Goal: Task Accomplishment & Management: Manage account settings

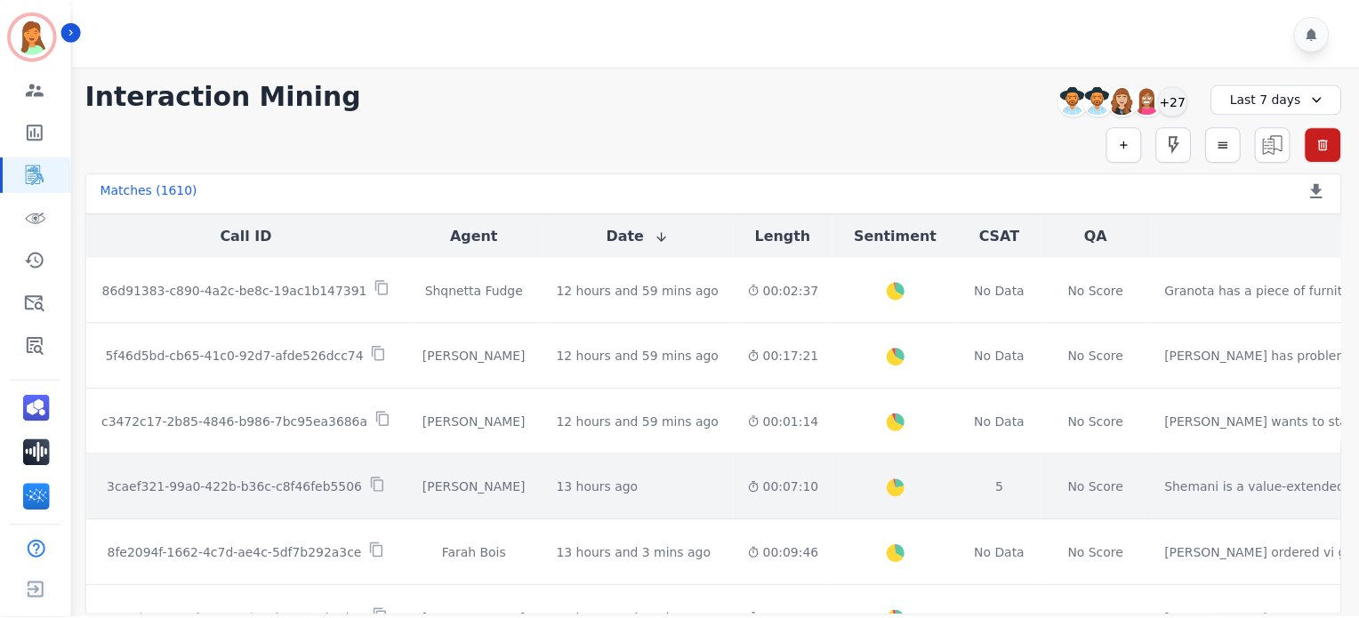
scroll to position [118, 0]
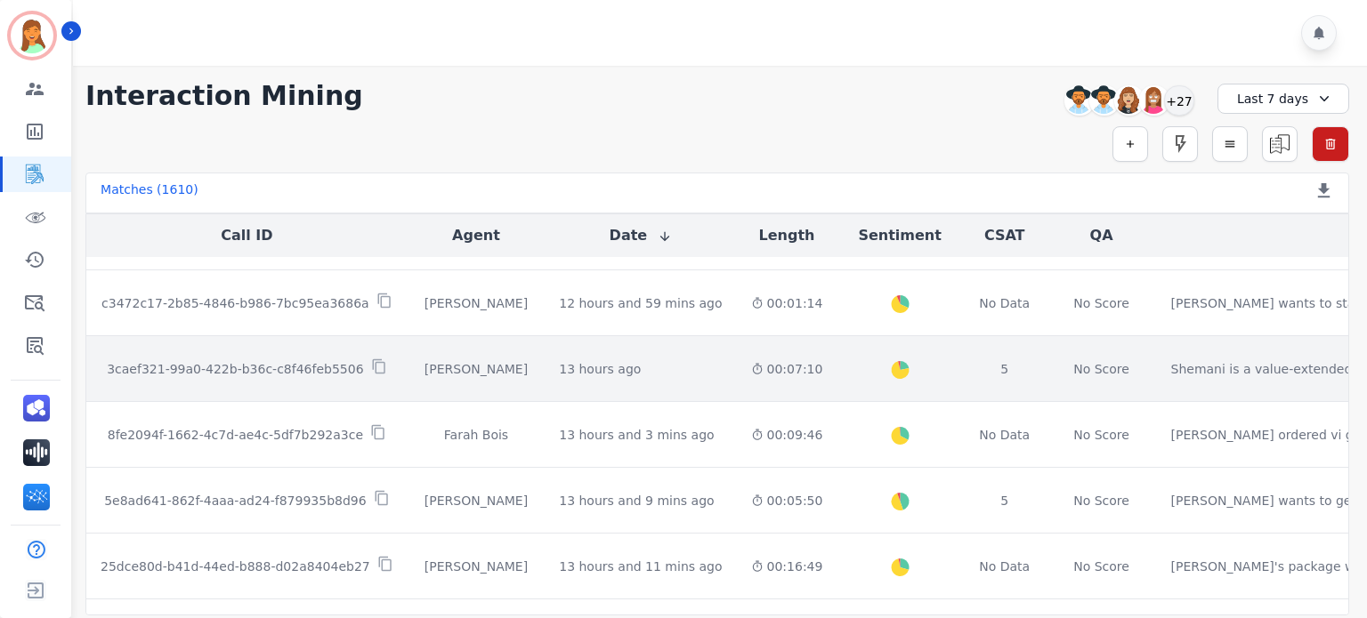
click at [678, 398] on td "13 hours ago Start at: [DATE] 7:47pm" at bounding box center [639, 369] width 191 height 66
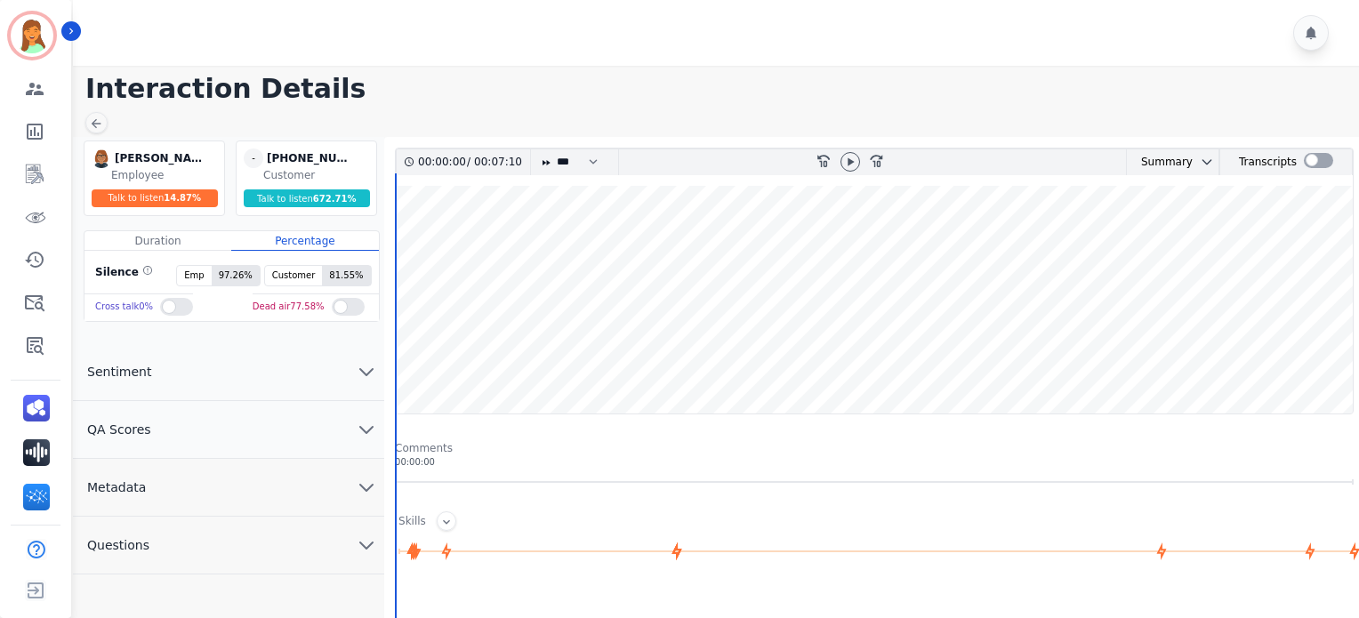
click at [343, 440] on button "QA Scores" at bounding box center [228, 430] width 311 height 58
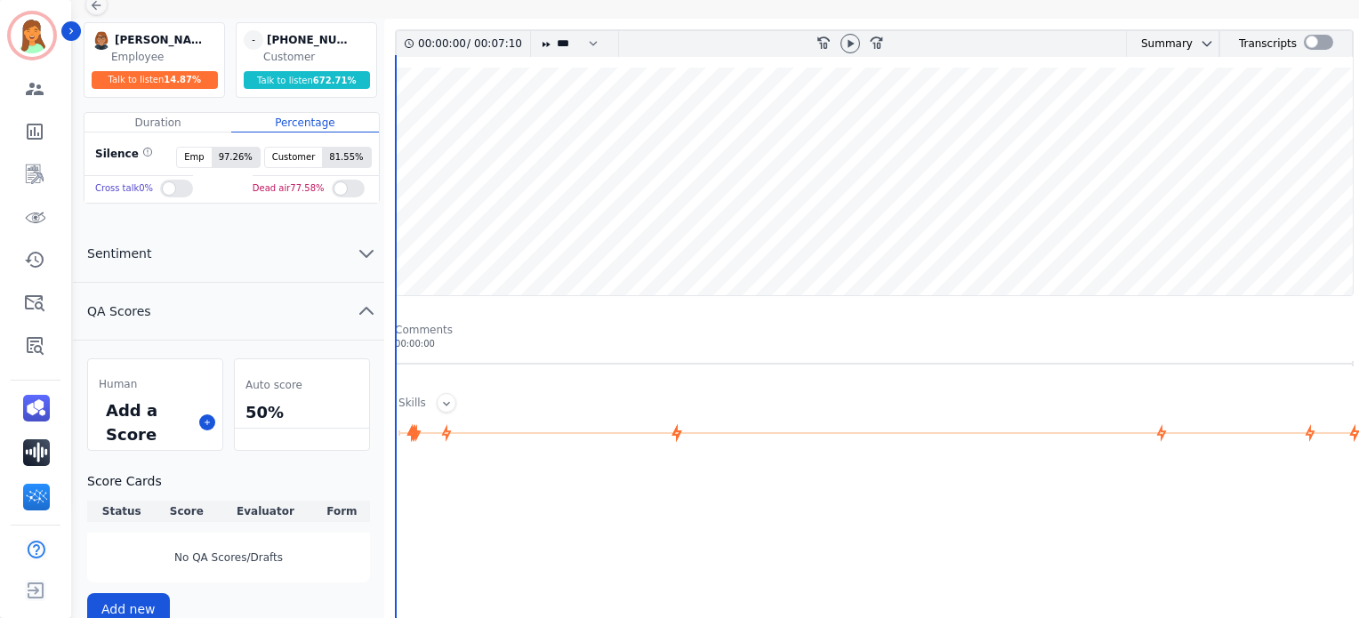
scroll to position [237, 0]
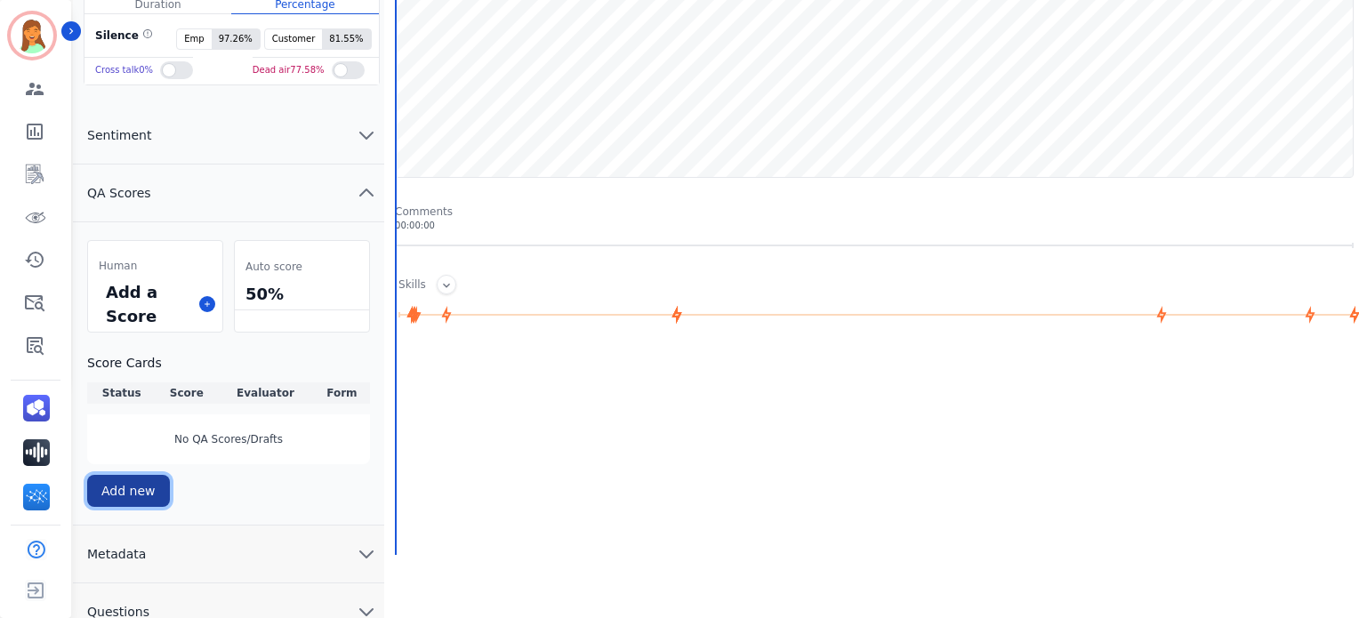
click at [142, 485] on button "Add new" at bounding box center [128, 491] width 83 height 32
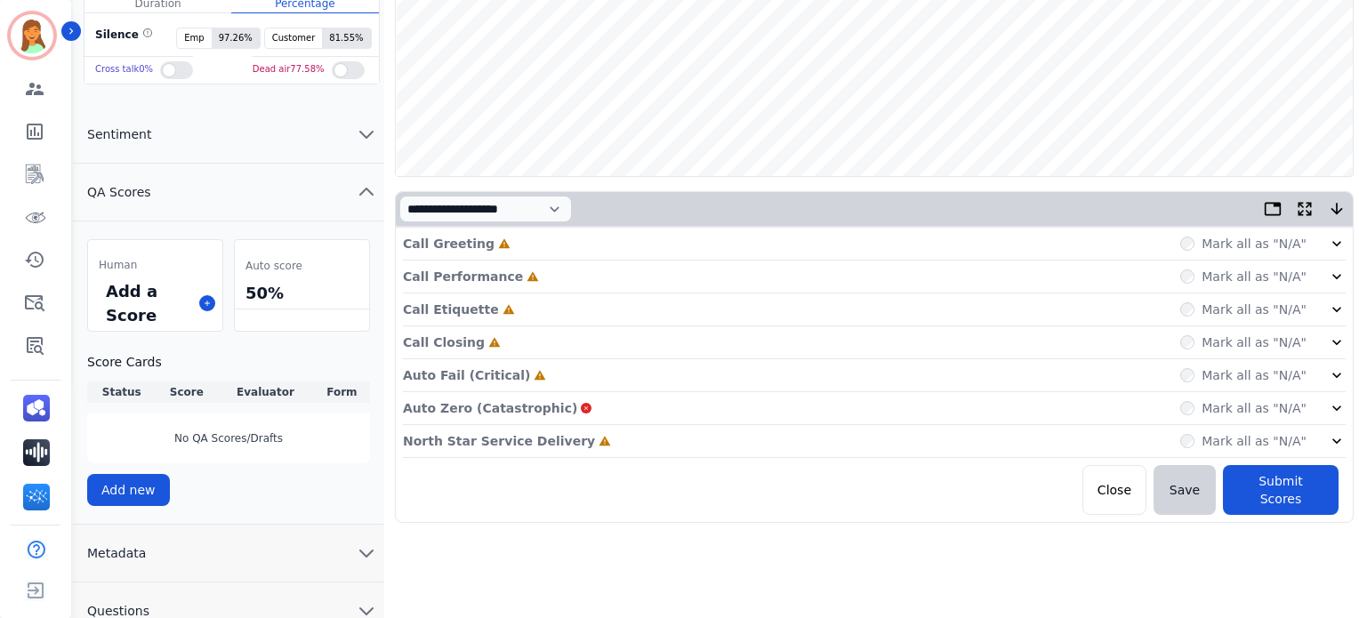
click at [558, 435] on div "North Star Service Delivery Incomplete" at bounding box center [507, 441] width 208 height 18
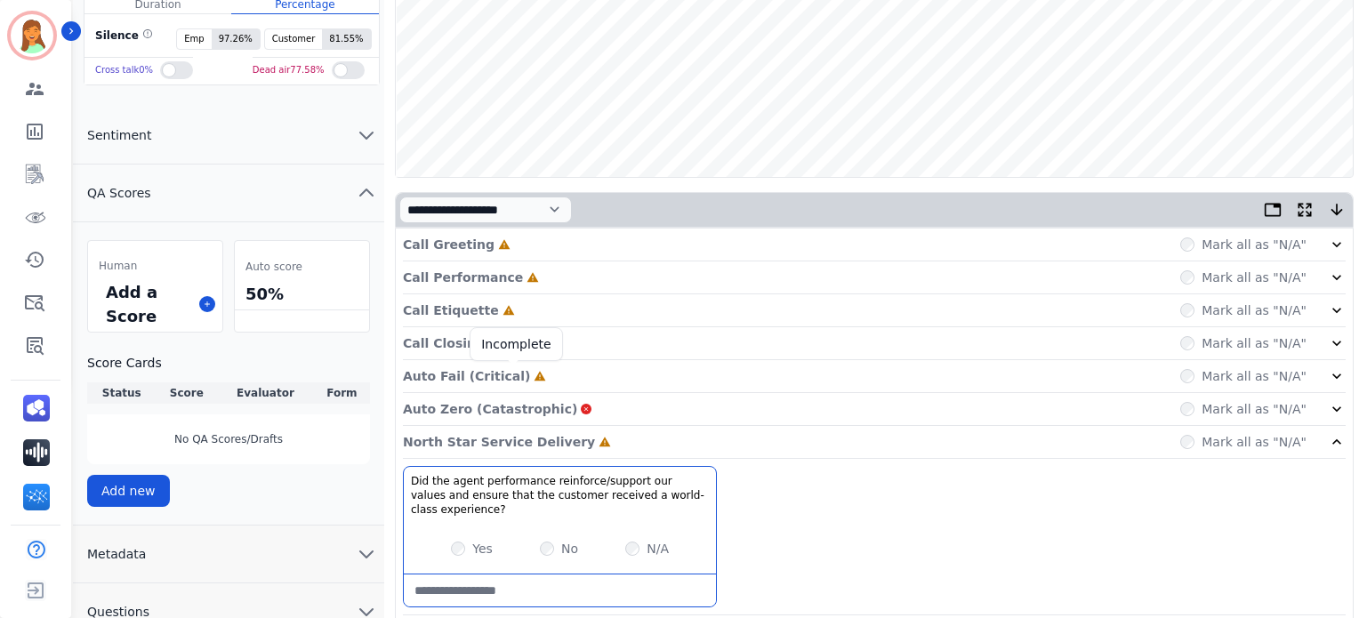
click at [534, 370] on icon at bounding box center [540, 376] width 12 height 12
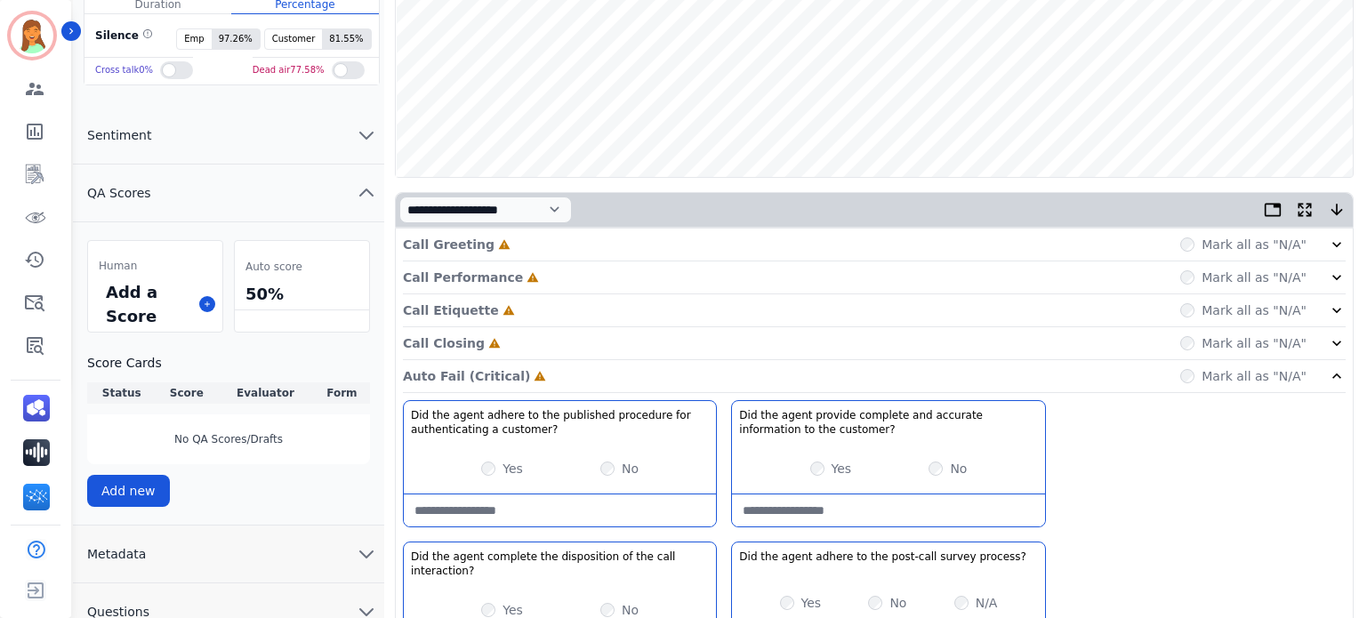
click at [495, 338] on div "Call Closing Incomplete Mark all as "N/A"" at bounding box center [874, 343] width 943 height 33
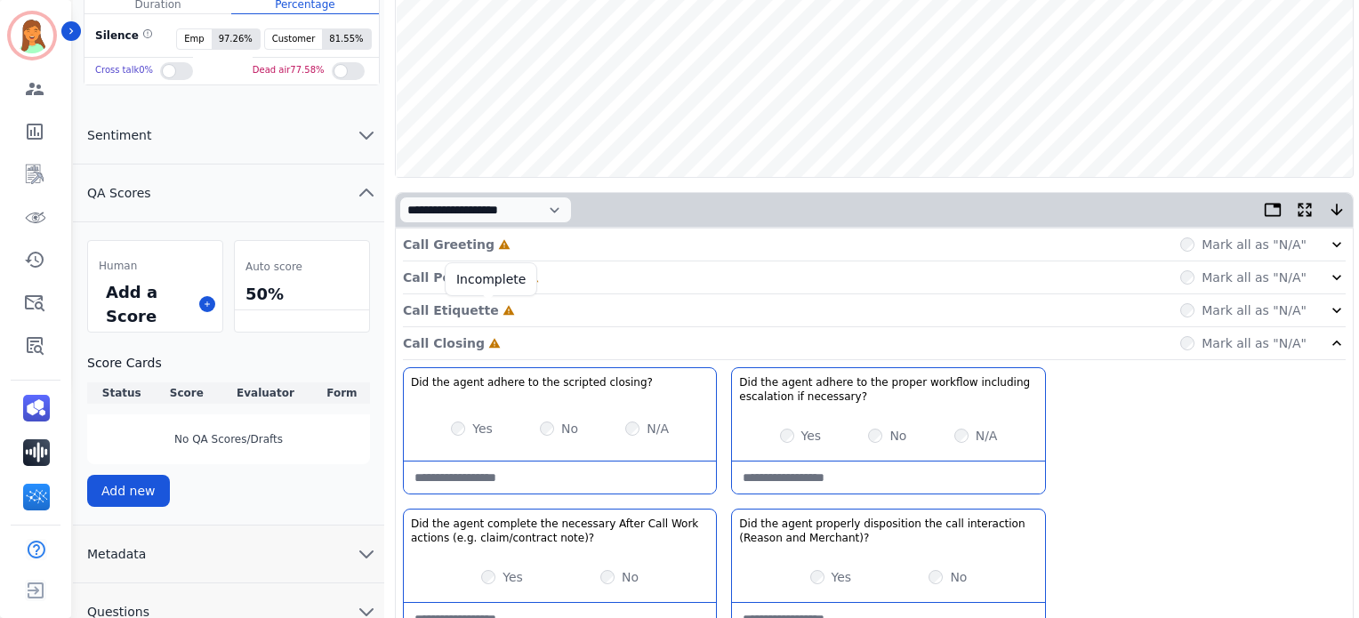
click at [503, 314] on icon at bounding box center [509, 310] width 12 height 12
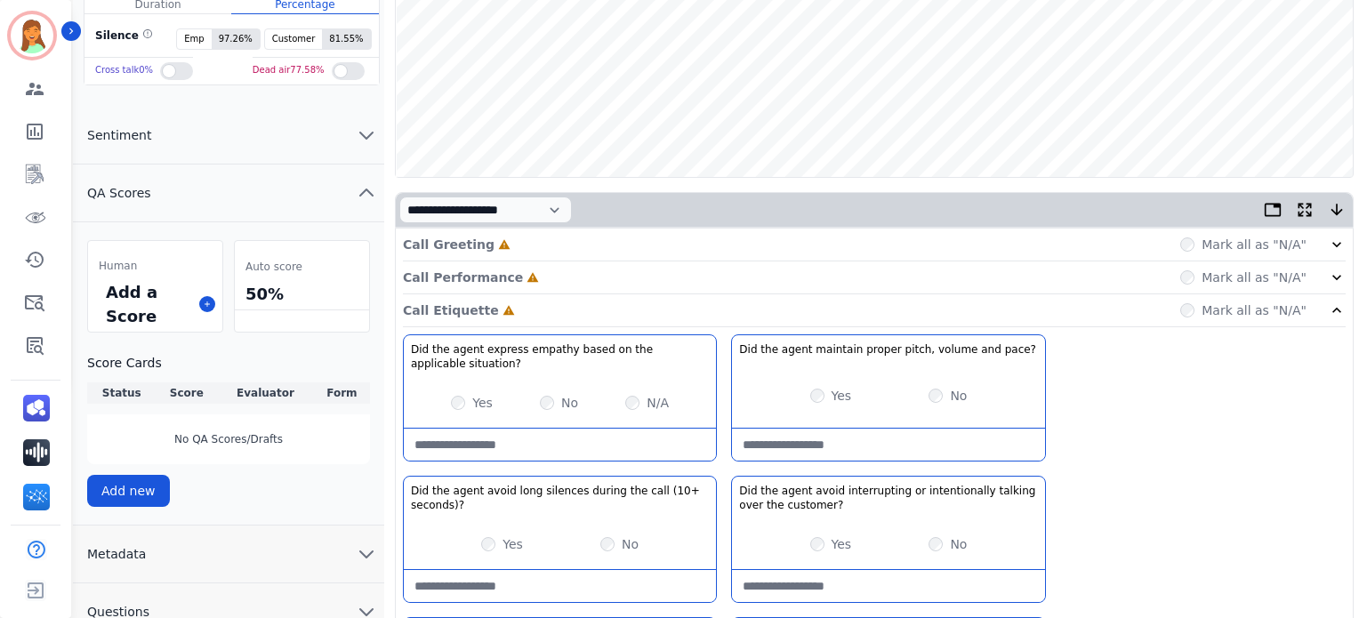
click at [524, 270] on div "Call Performance Incomplete Mark all as "N/A"" at bounding box center [874, 278] width 943 height 33
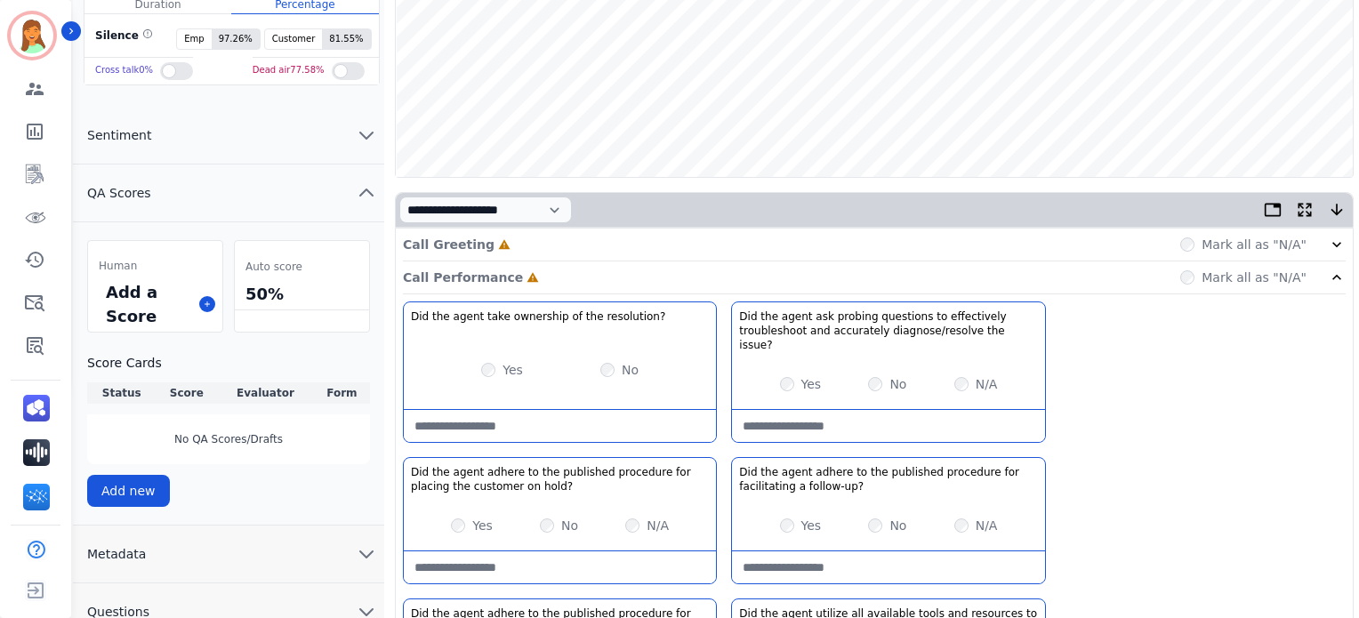
click at [523, 252] on div "Call Greeting Incomplete Mark all as "N/A"" at bounding box center [874, 245] width 943 height 33
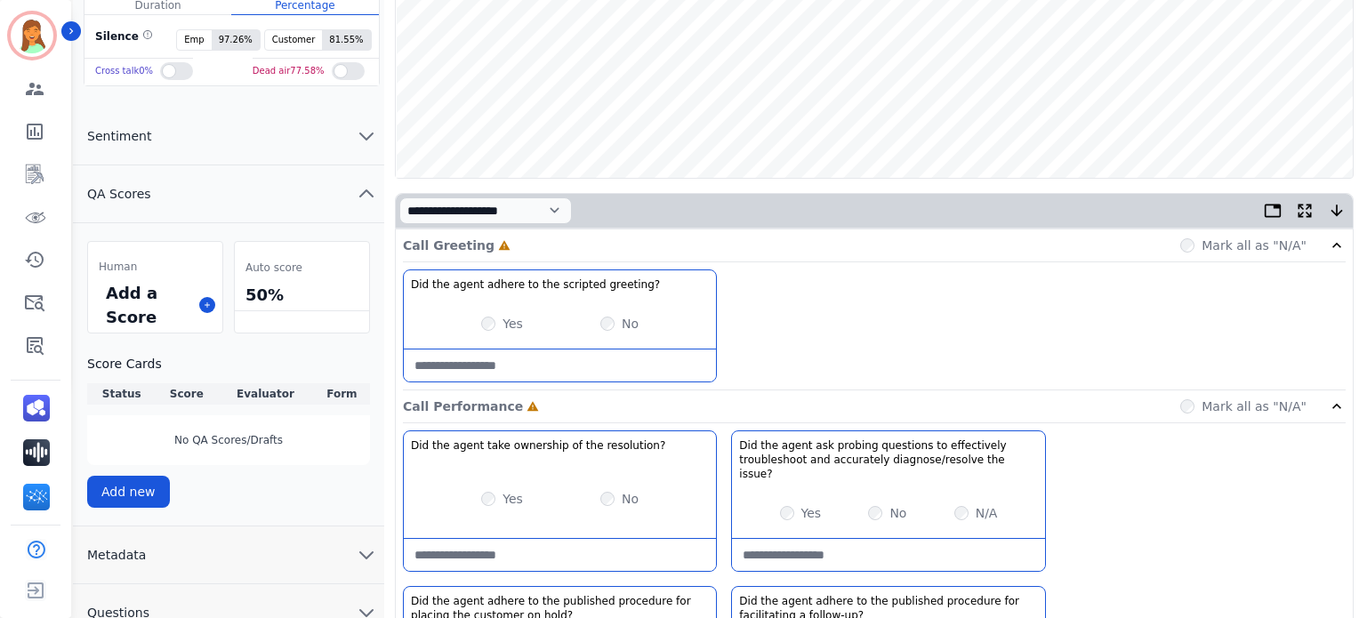
click at [363, 179] on button "QA Scores" at bounding box center [228, 194] width 311 height 58
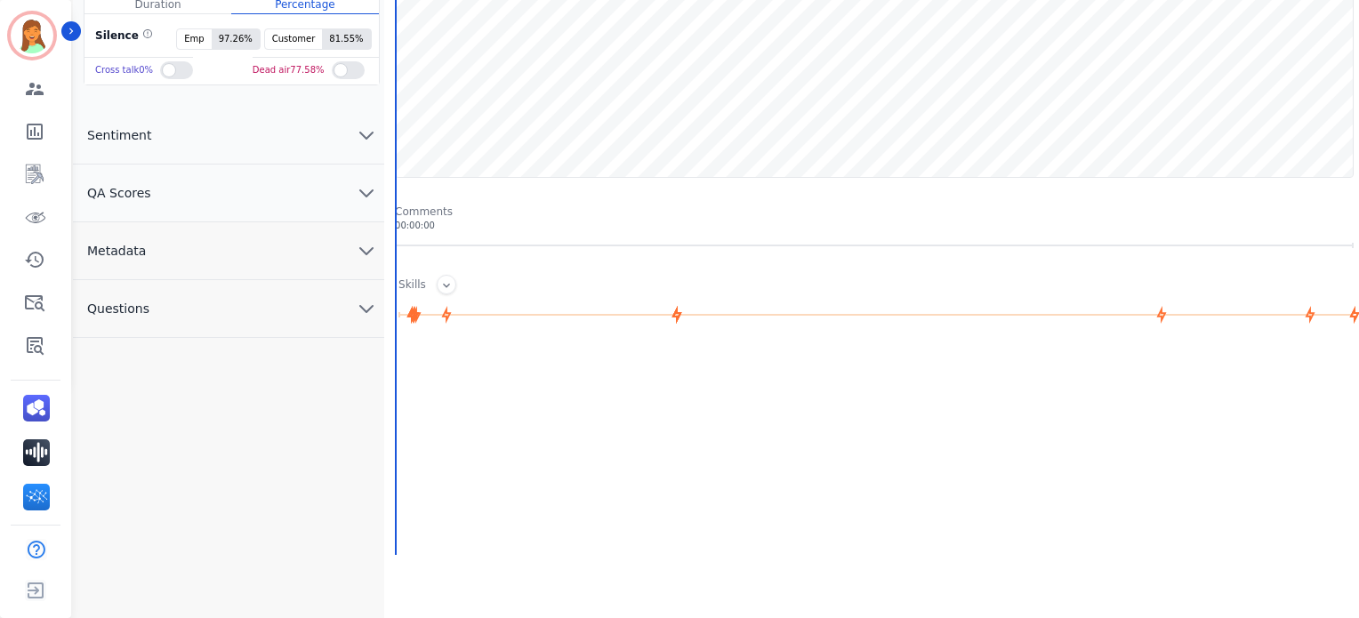
scroll to position [0, 0]
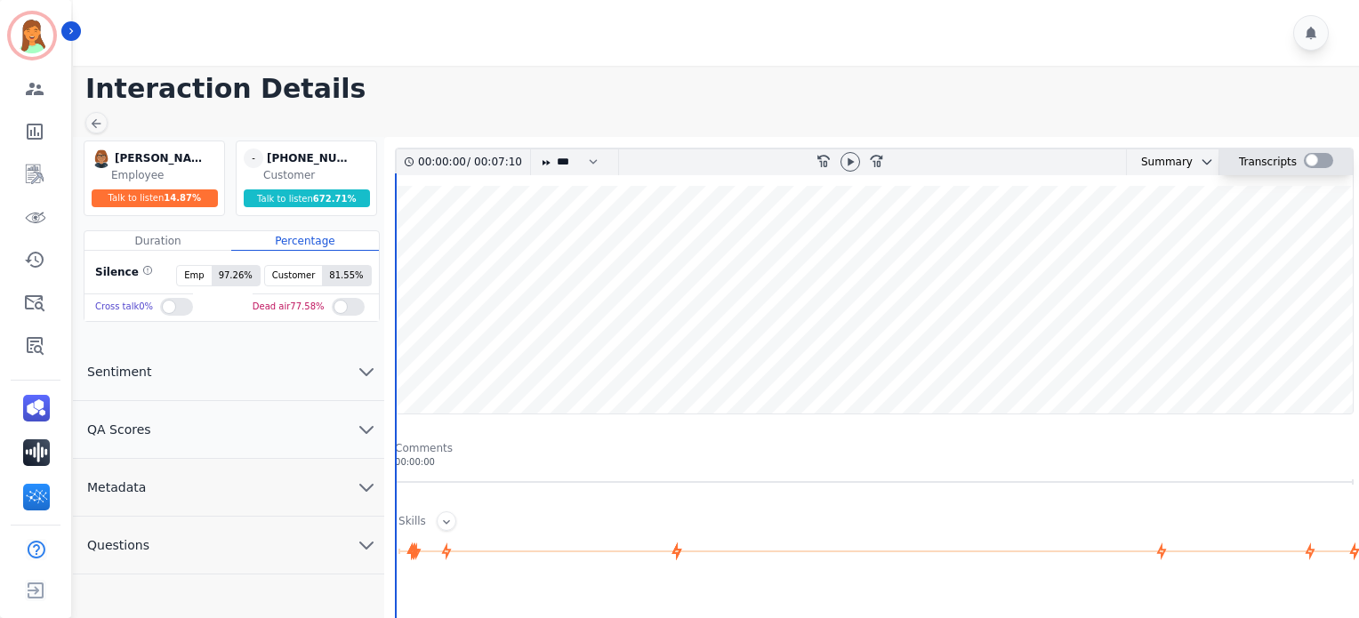
click at [1320, 157] on div at bounding box center [1318, 160] width 29 height 15
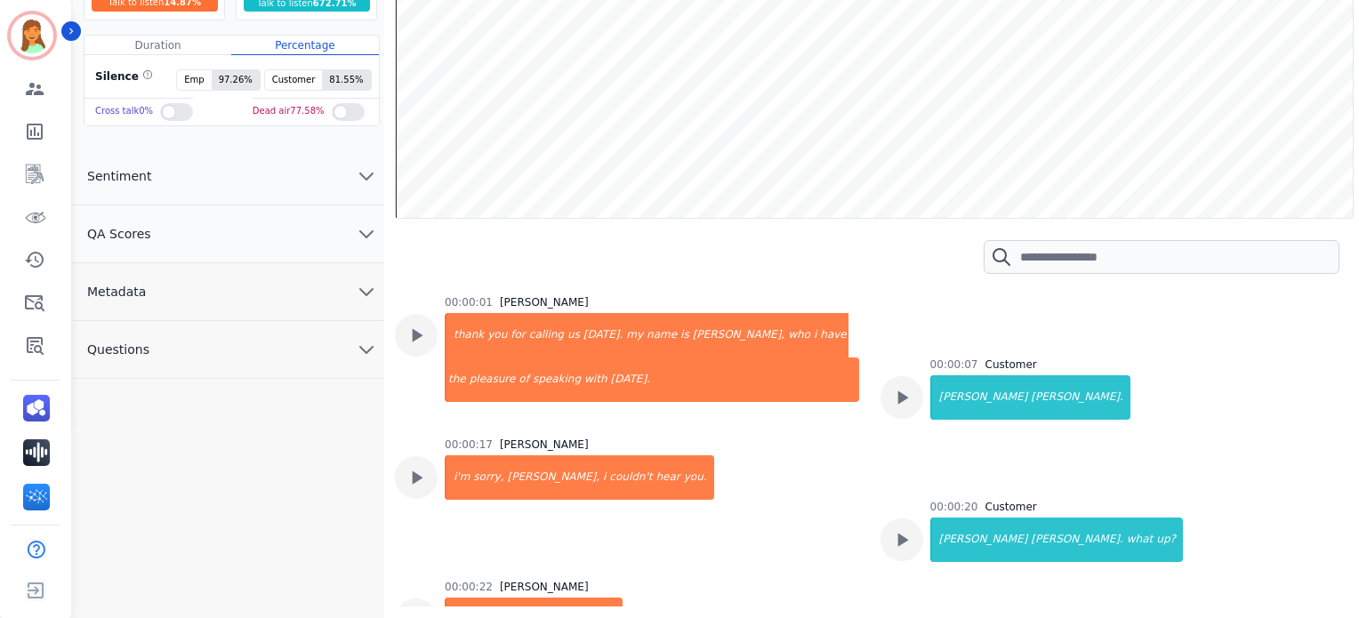
scroll to position [76, 0]
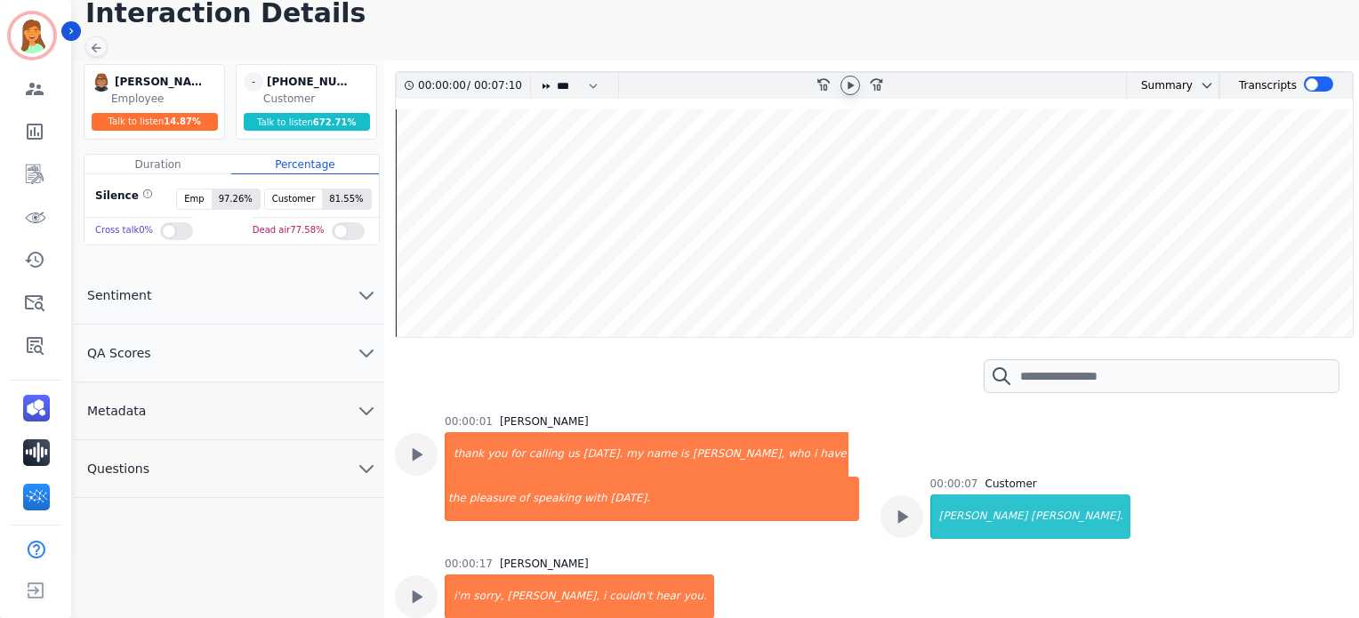
click at [851, 79] on icon at bounding box center [850, 85] width 14 height 14
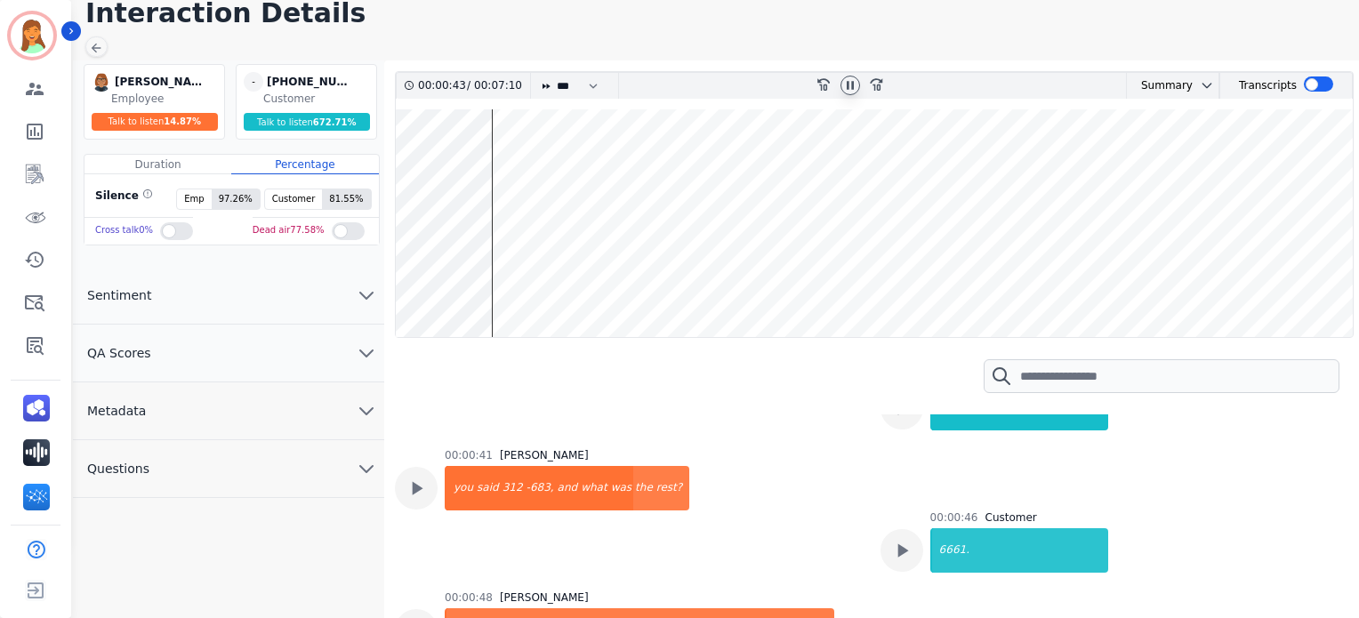
scroll to position [536, 0]
click at [843, 86] on icon at bounding box center [850, 85] width 14 height 14
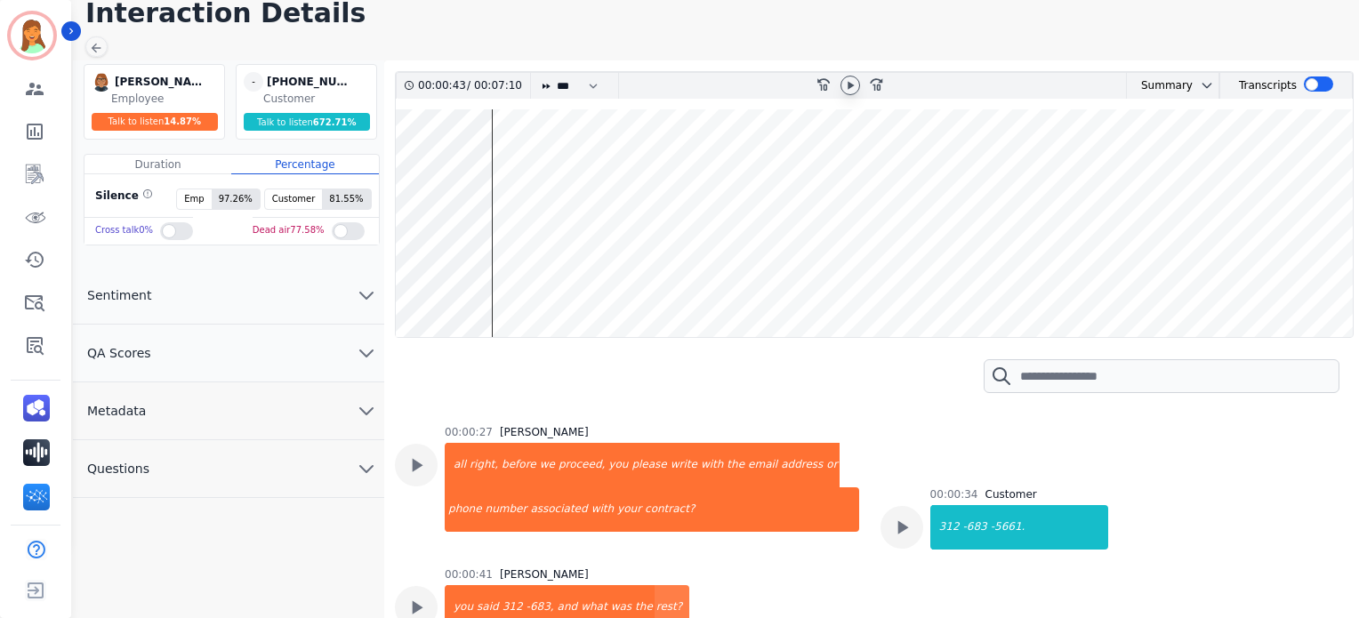
click at [851, 84] on icon at bounding box center [851, 86] width 6 height 8
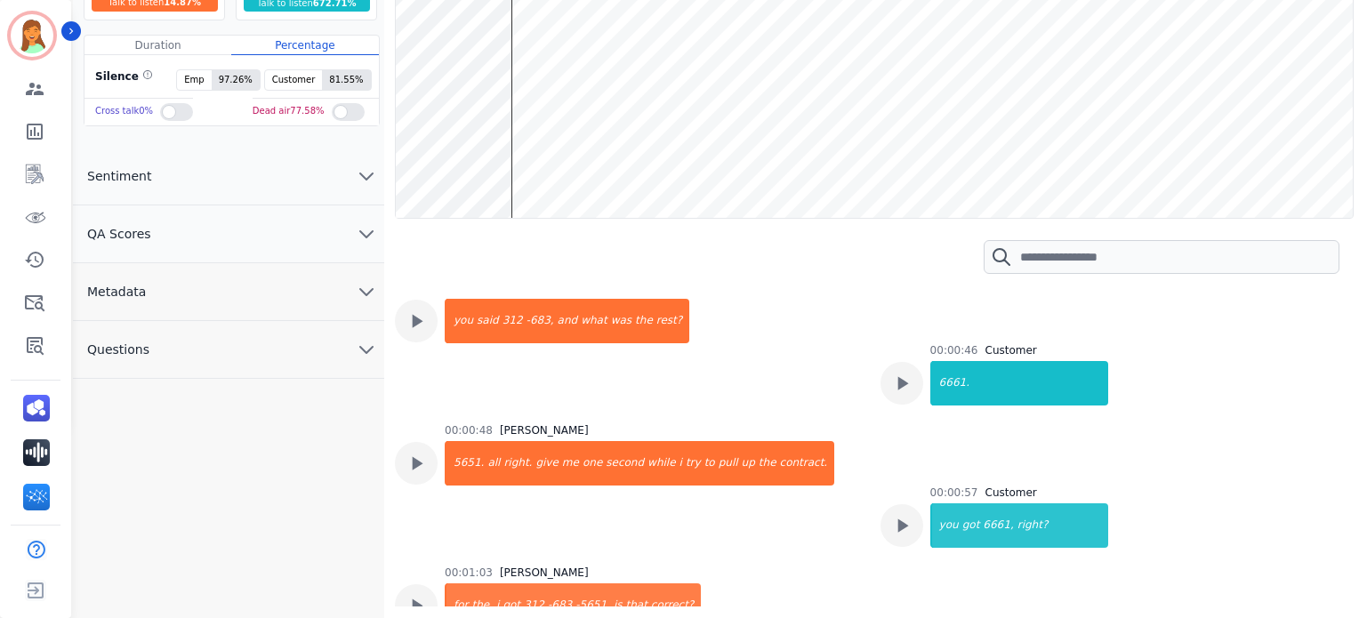
scroll to position [584, 0]
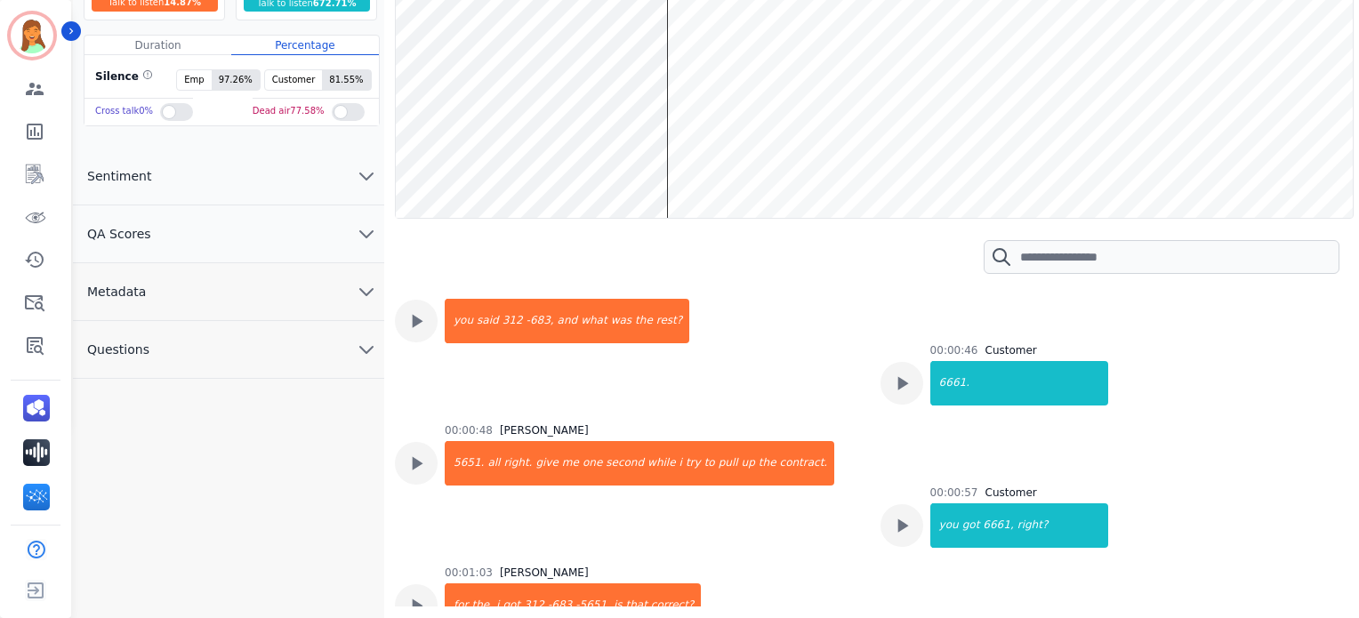
click at [653, 165] on wave at bounding box center [874, 104] width 957 height 228
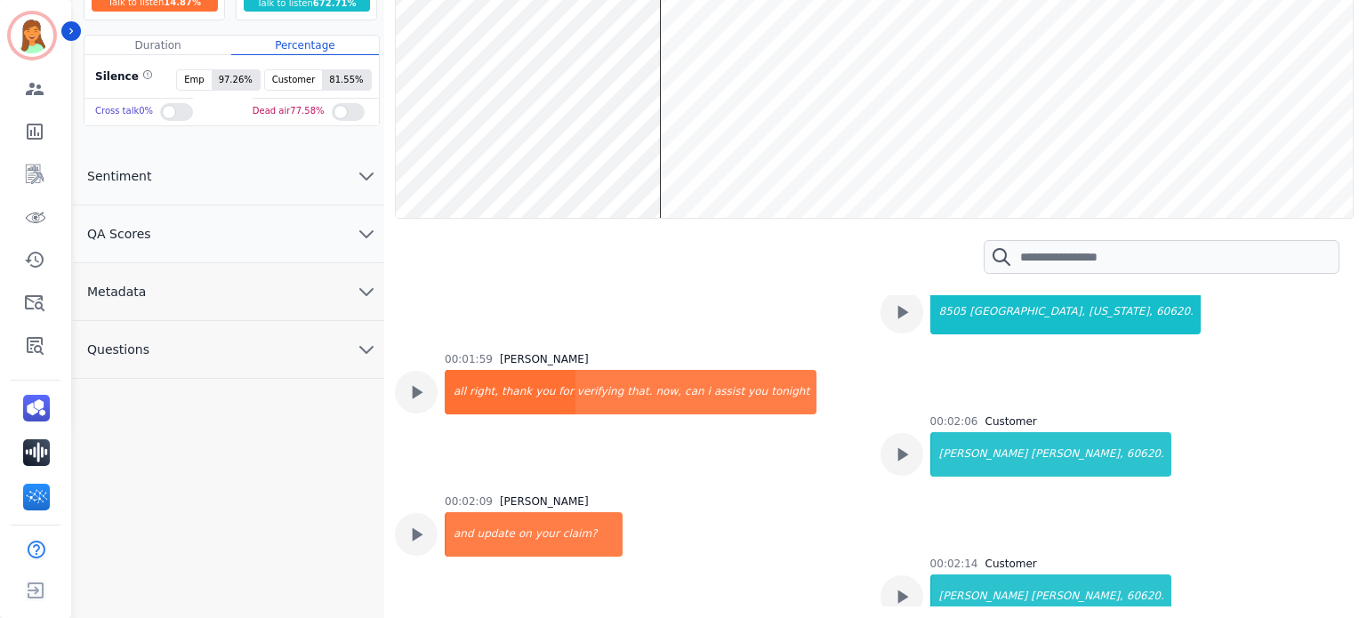
click at [641, 166] on wave at bounding box center [874, 104] width 957 height 228
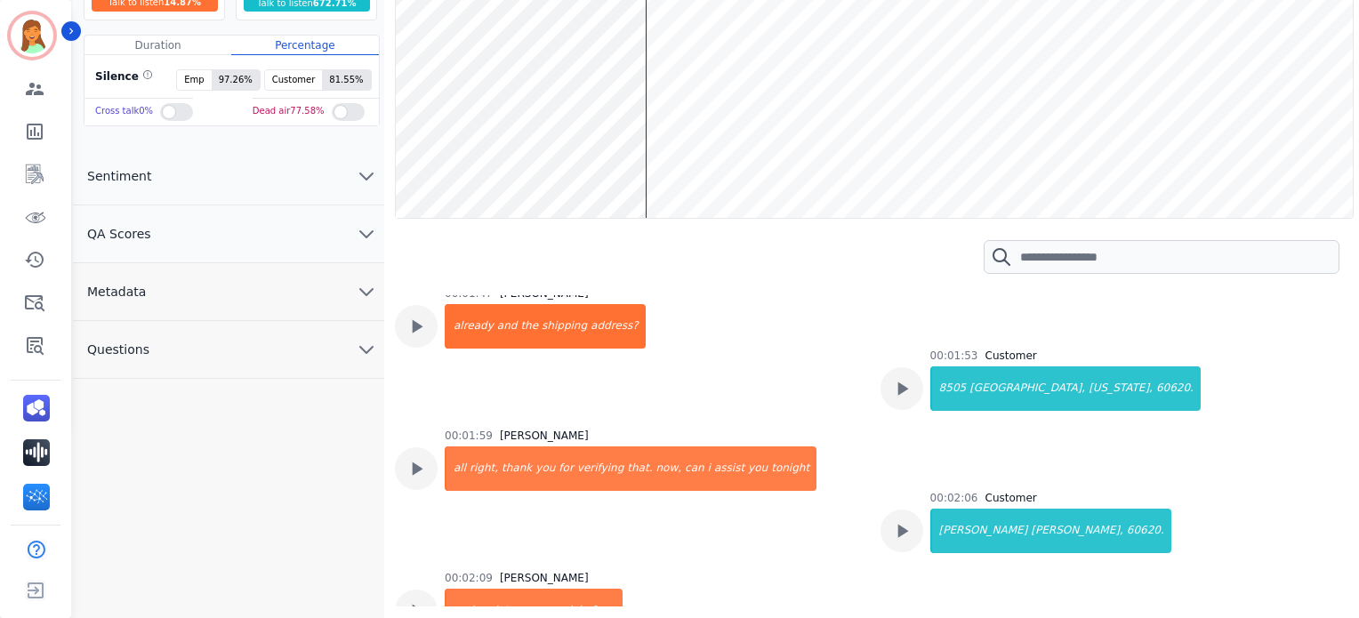
scroll to position [0, 0]
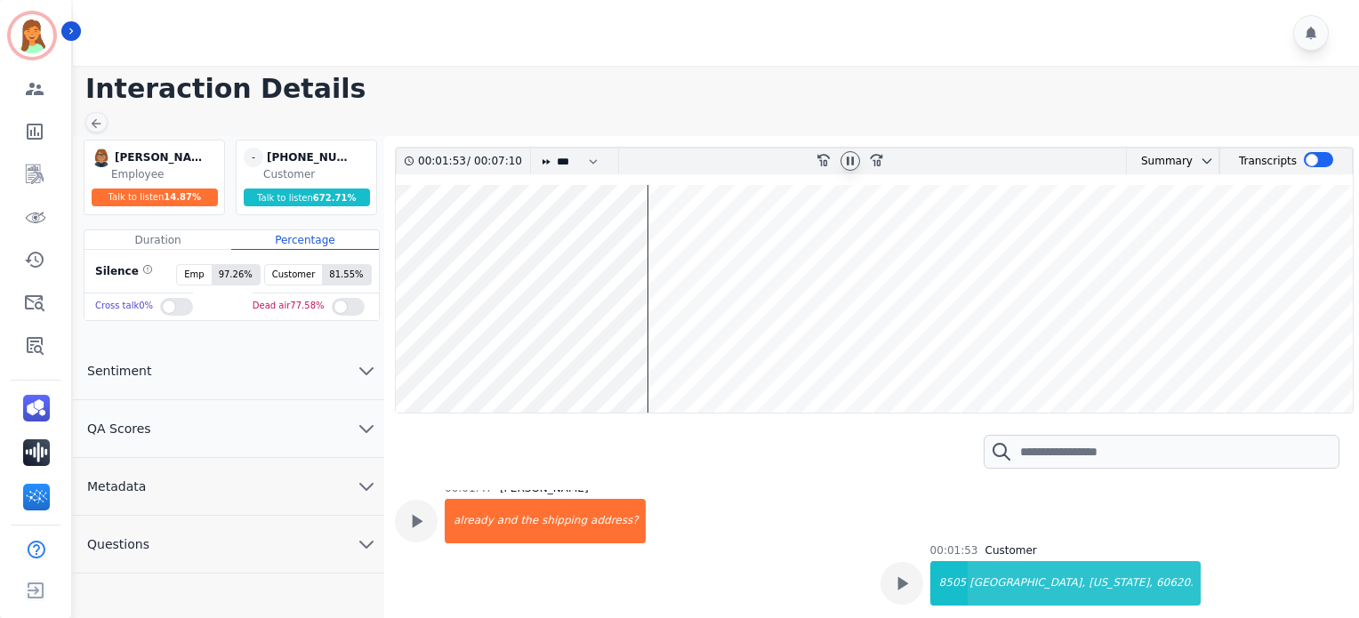
drag, startPoint x: 849, startPoint y: 146, endPoint x: 850, endPoint y: 163, distance: 16.9
click at [850, 163] on div "00:01:53 / 00:07:10 * * * **** * *** * **** rewind-10 fast-forward-10 Summary A…" at bounding box center [874, 474] width 959 height 655
click at [850, 163] on icon at bounding box center [850, 161] width 14 height 14
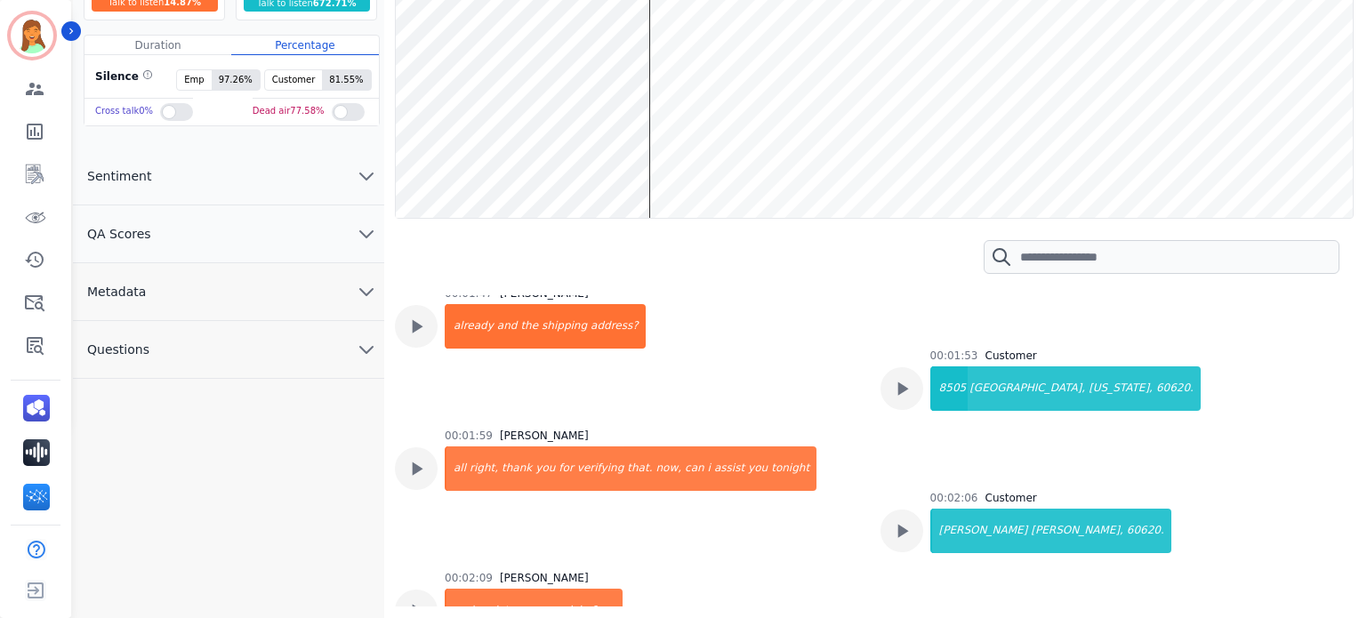
click at [642, 162] on wave at bounding box center [874, 104] width 957 height 228
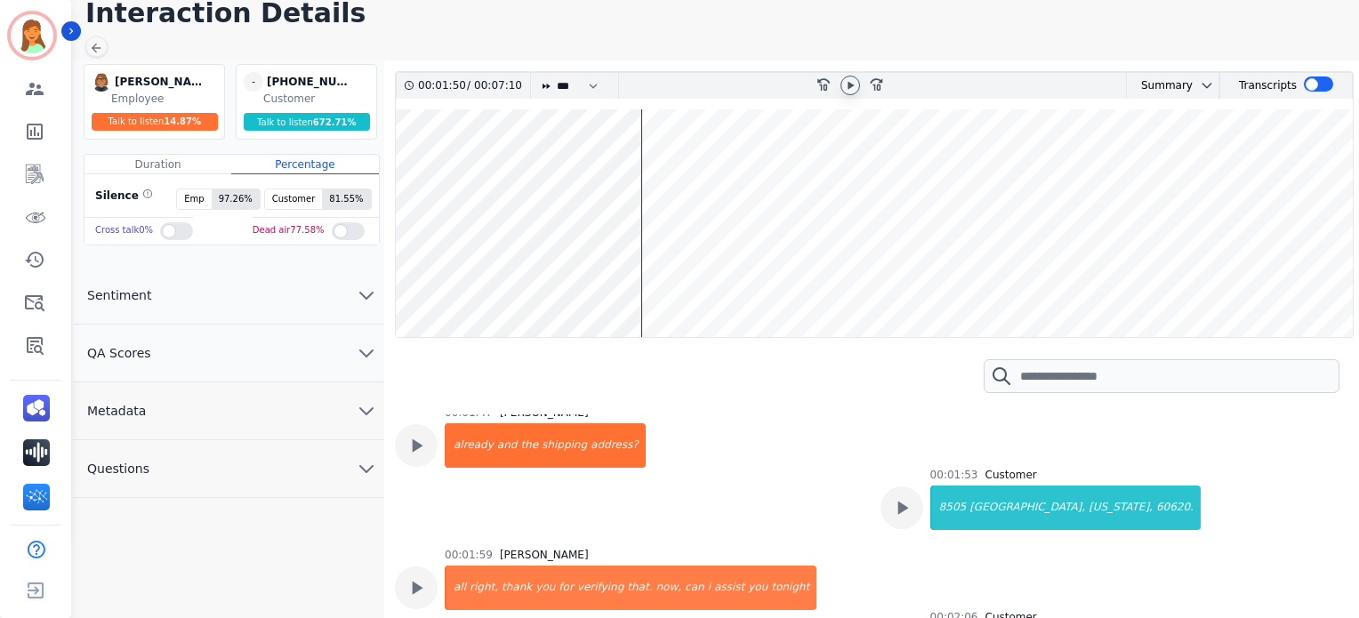
click at [848, 82] on icon at bounding box center [851, 86] width 6 height 8
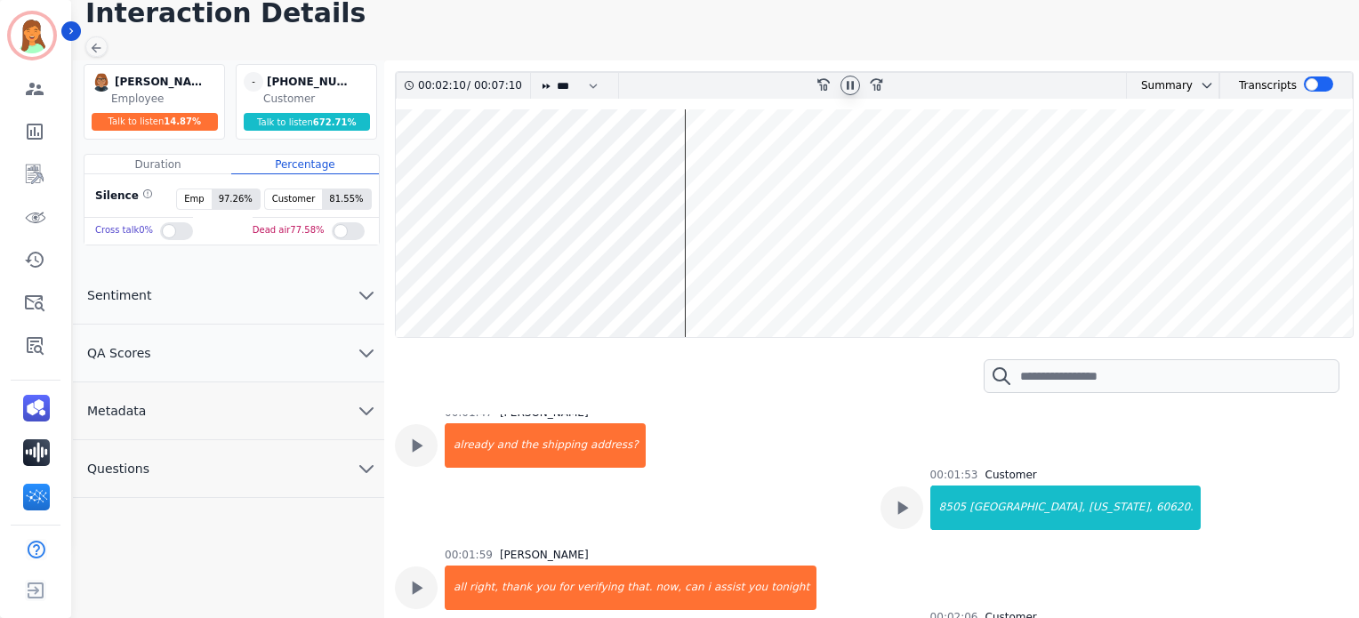
drag, startPoint x: 843, startPoint y: 73, endPoint x: 851, endPoint y: 88, distance: 16.7
click at [848, 86] on div at bounding box center [850, 86] width 27 height 26
click at [851, 89] on icon at bounding box center [850, 85] width 14 height 14
click at [851, 87] on icon at bounding box center [850, 85] width 14 height 14
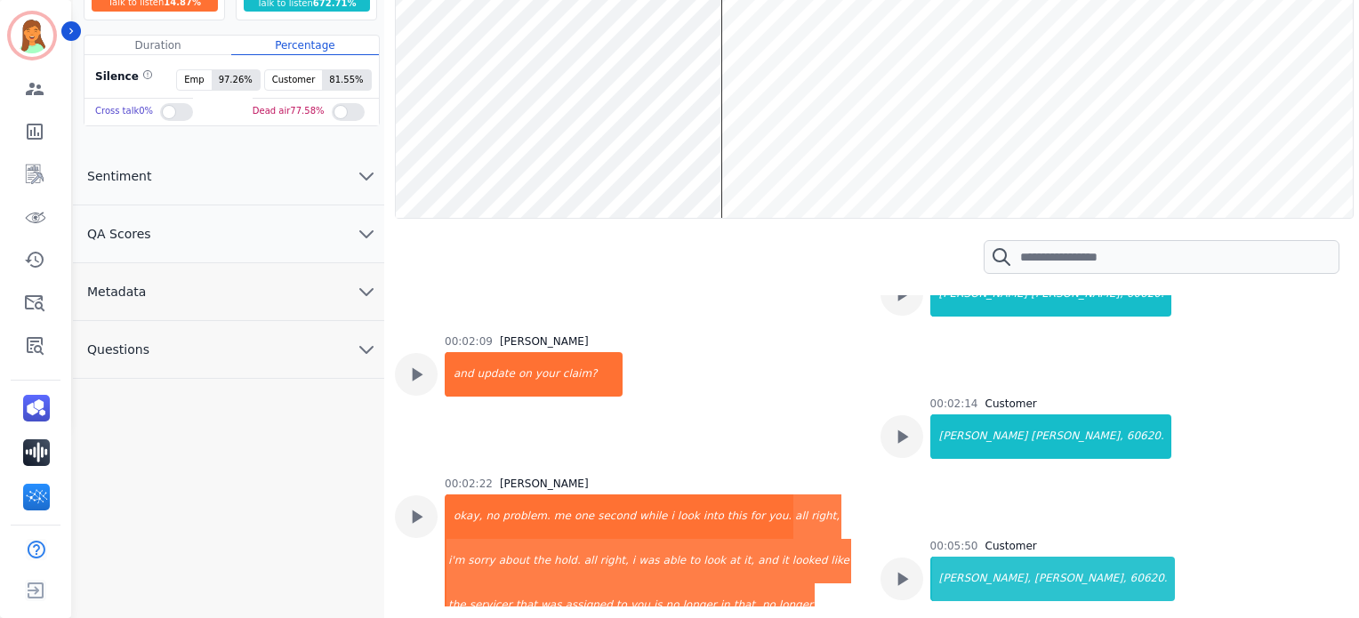
scroll to position [1504, 0]
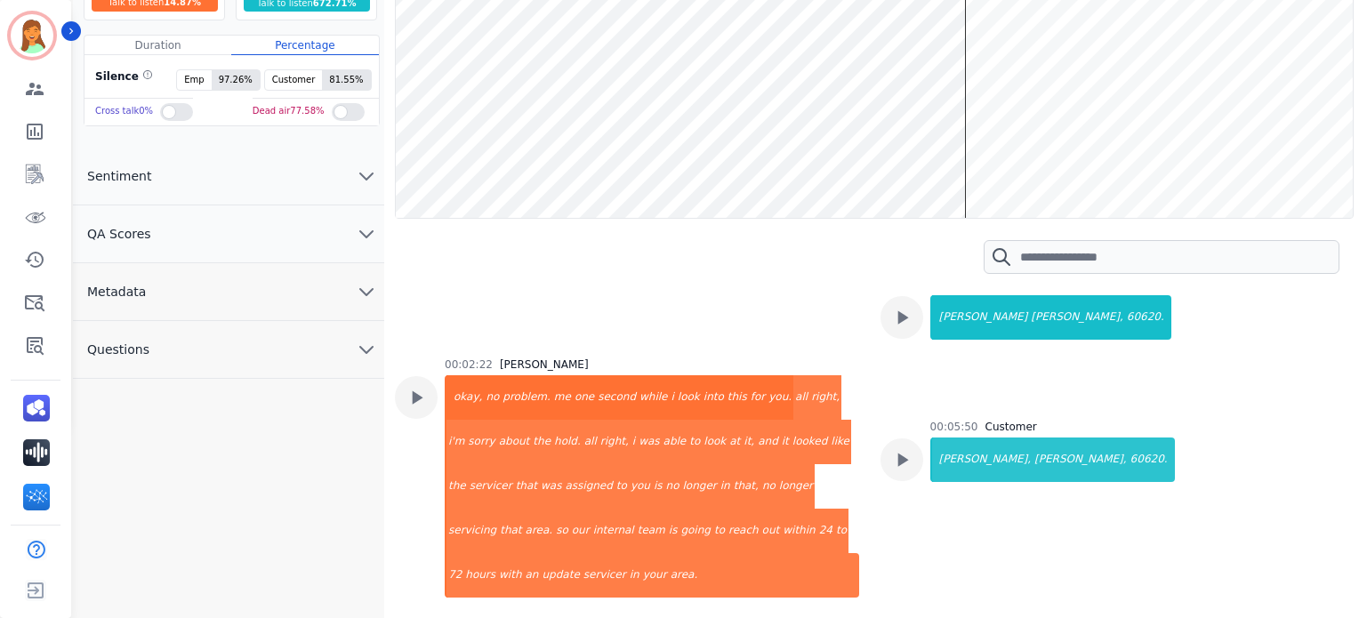
click at [1098, 162] on wave at bounding box center [874, 104] width 957 height 228
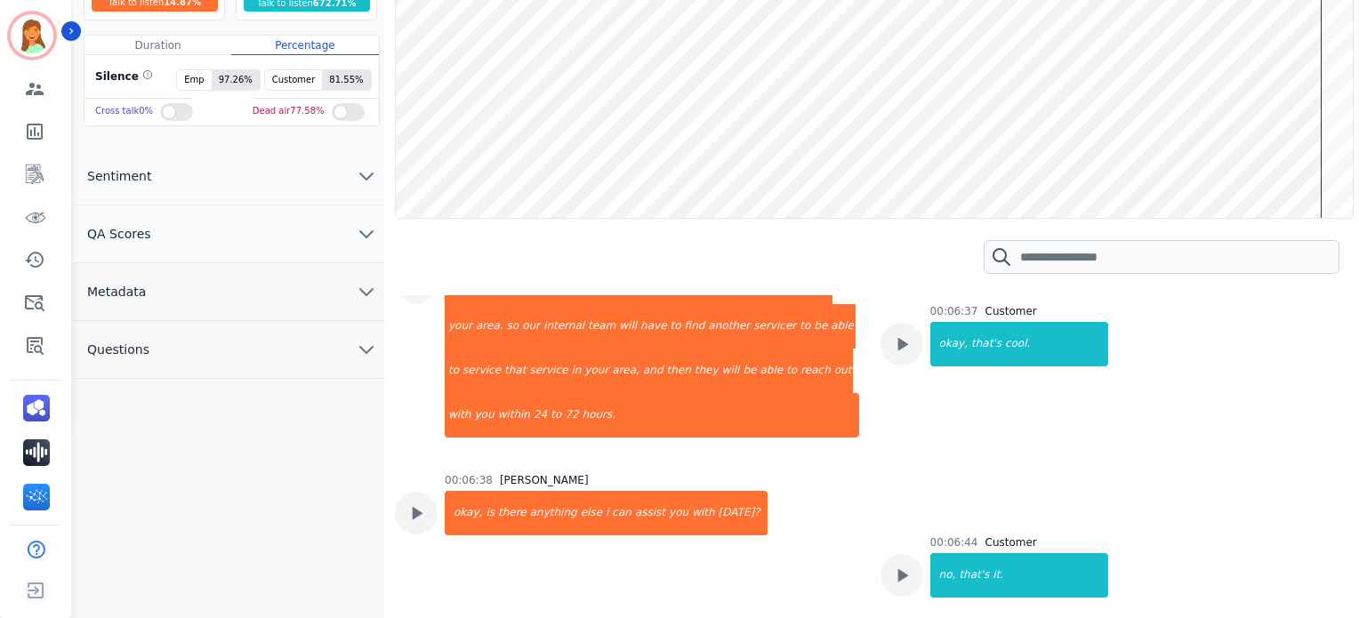
scroll to position [2199, 0]
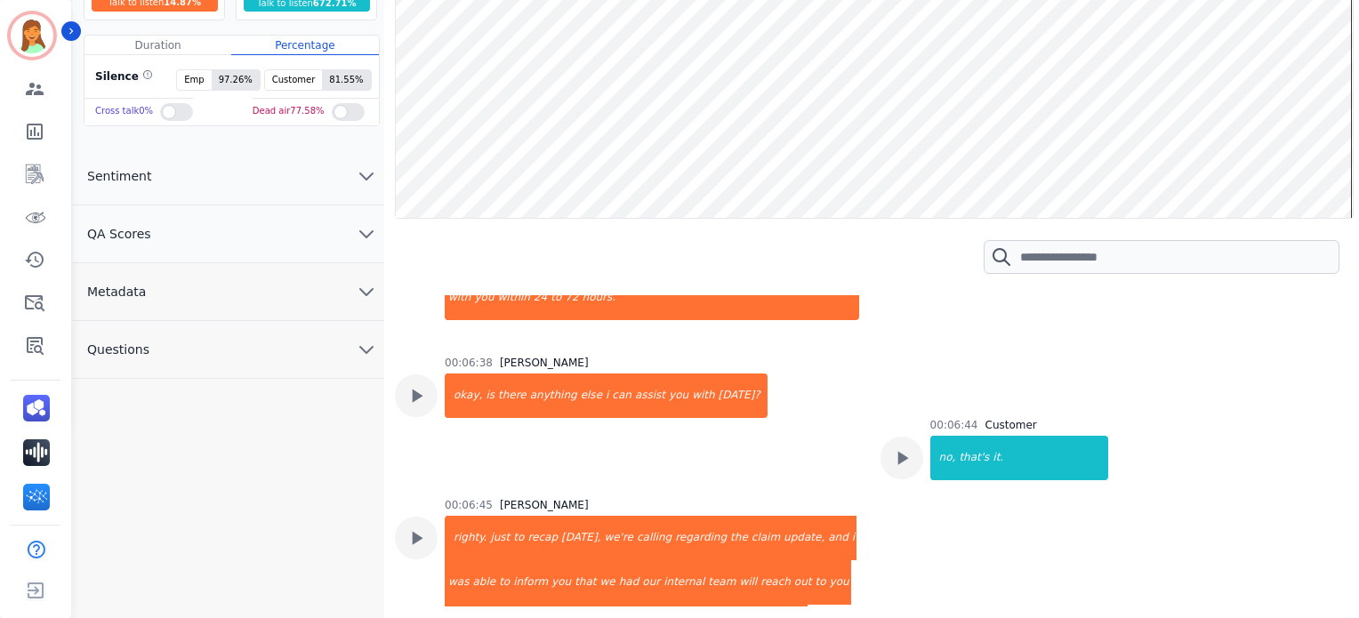
click at [253, 241] on button "QA Scores" at bounding box center [228, 235] width 311 height 58
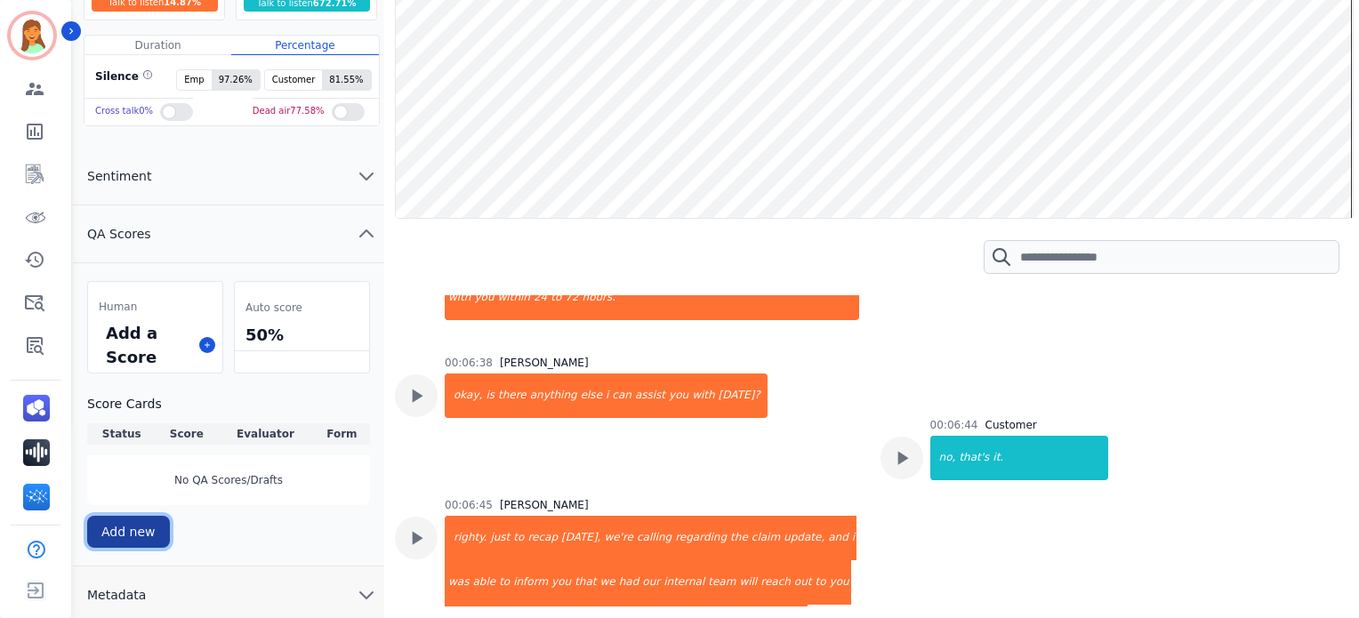
click at [149, 528] on button "Add new" at bounding box center [128, 532] width 83 height 32
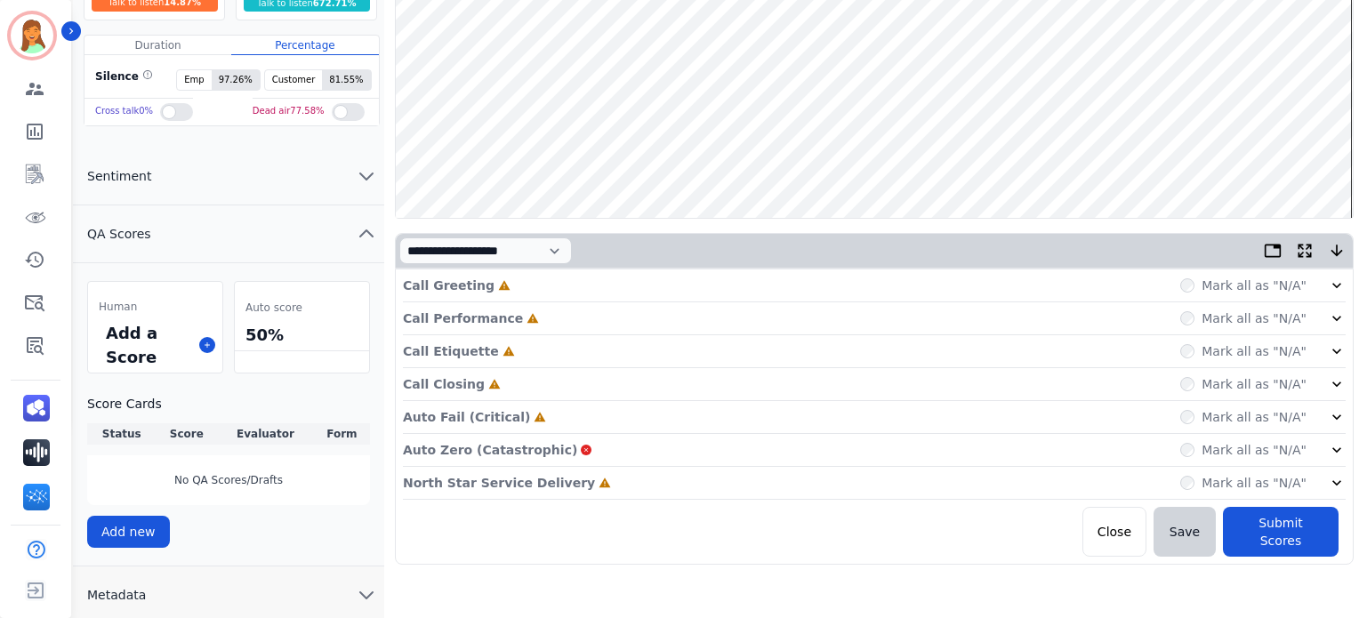
click at [539, 488] on p "North Star Service Delivery" at bounding box center [499, 483] width 192 height 18
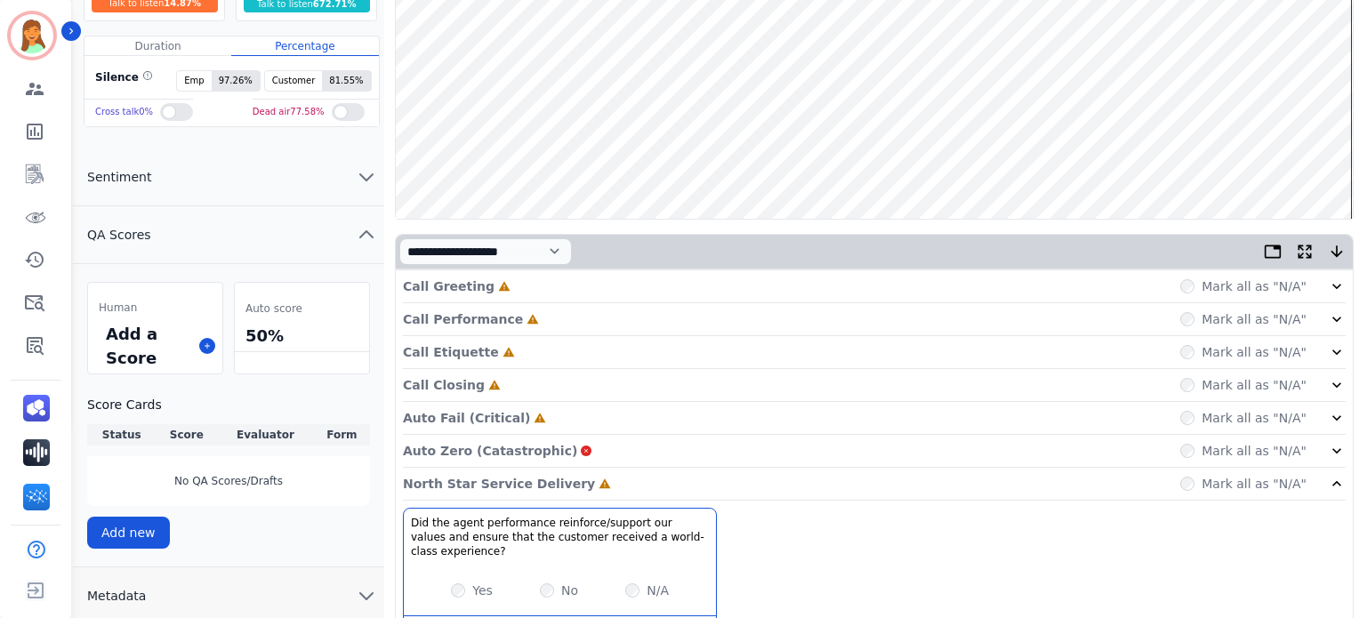
click at [520, 423] on div "Auto Fail (Critical) Incomplete Mark all as "N/A"" at bounding box center [874, 418] width 943 height 33
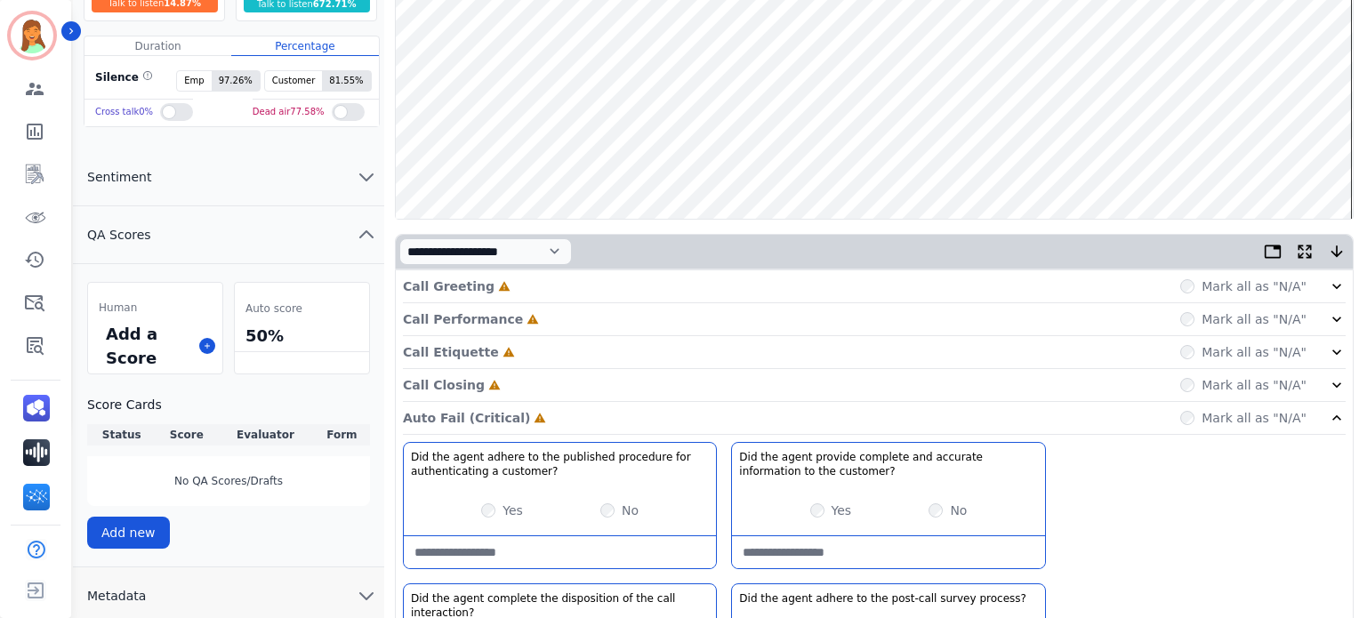
click at [504, 381] on div "Call Closing Incomplete Mark all as "N/A"" at bounding box center [874, 385] width 943 height 33
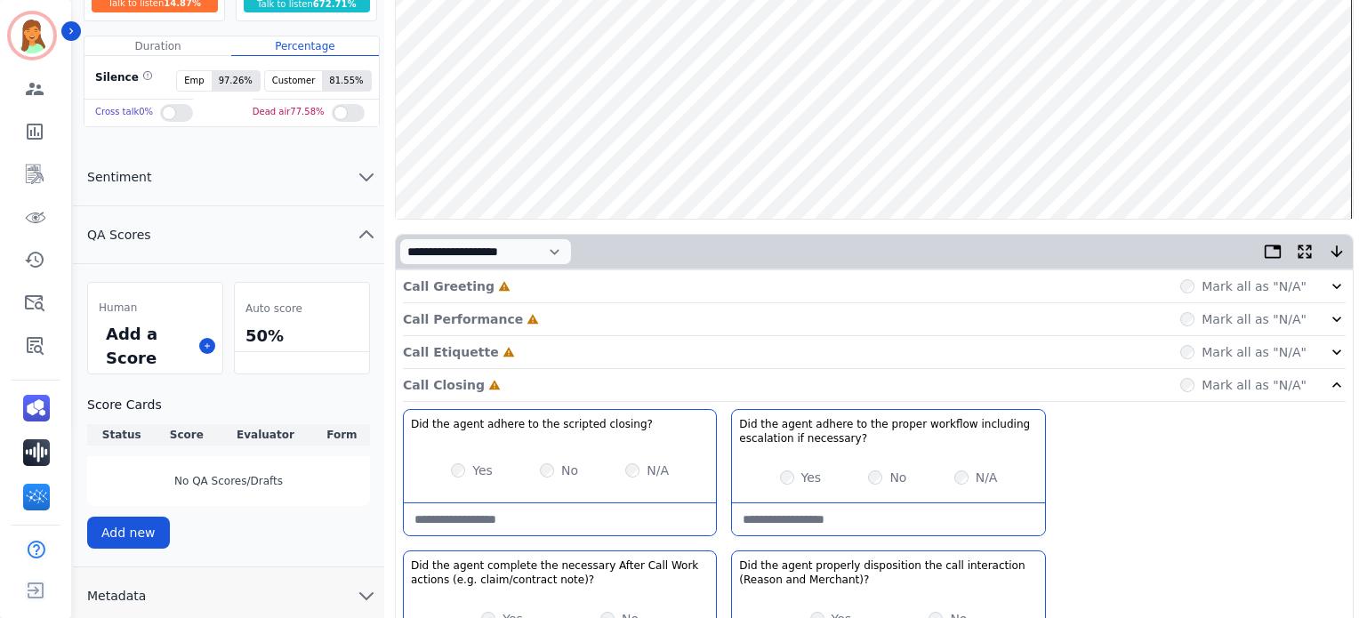
click at [504, 355] on div "Call Etiquette Incomplete Mark all as "N/A"" at bounding box center [874, 352] width 943 height 33
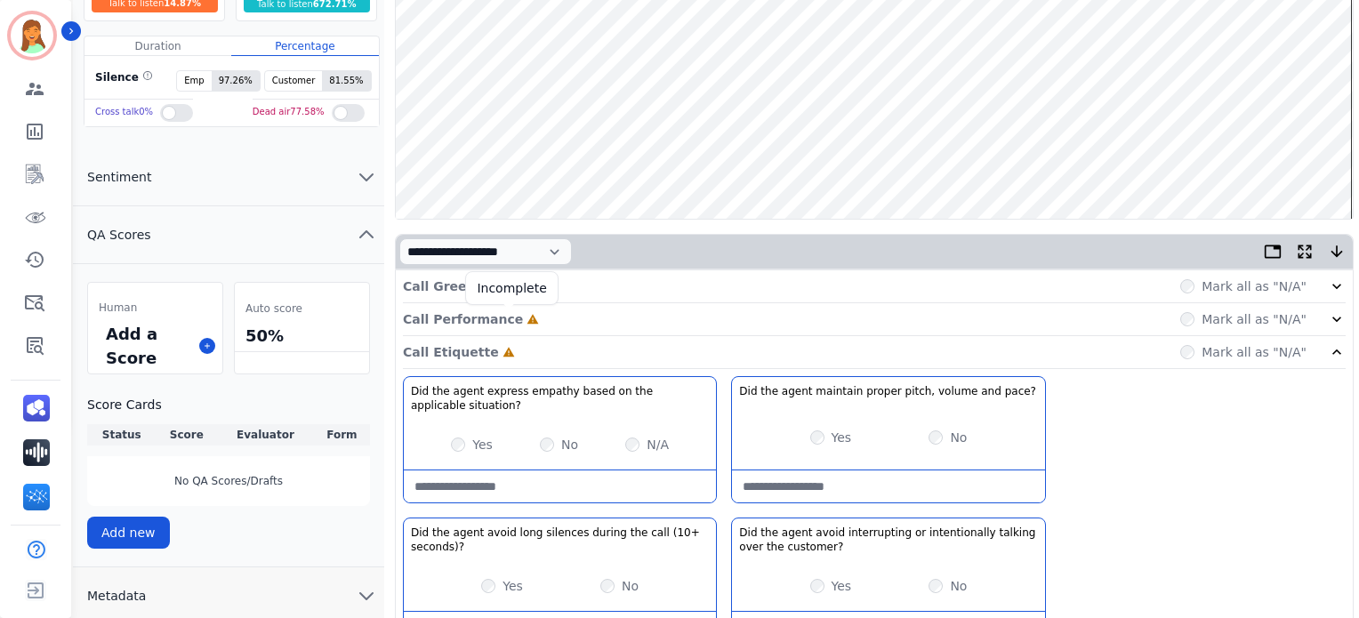
click at [528, 315] on icon at bounding box center [534, 320] width 12 height 10
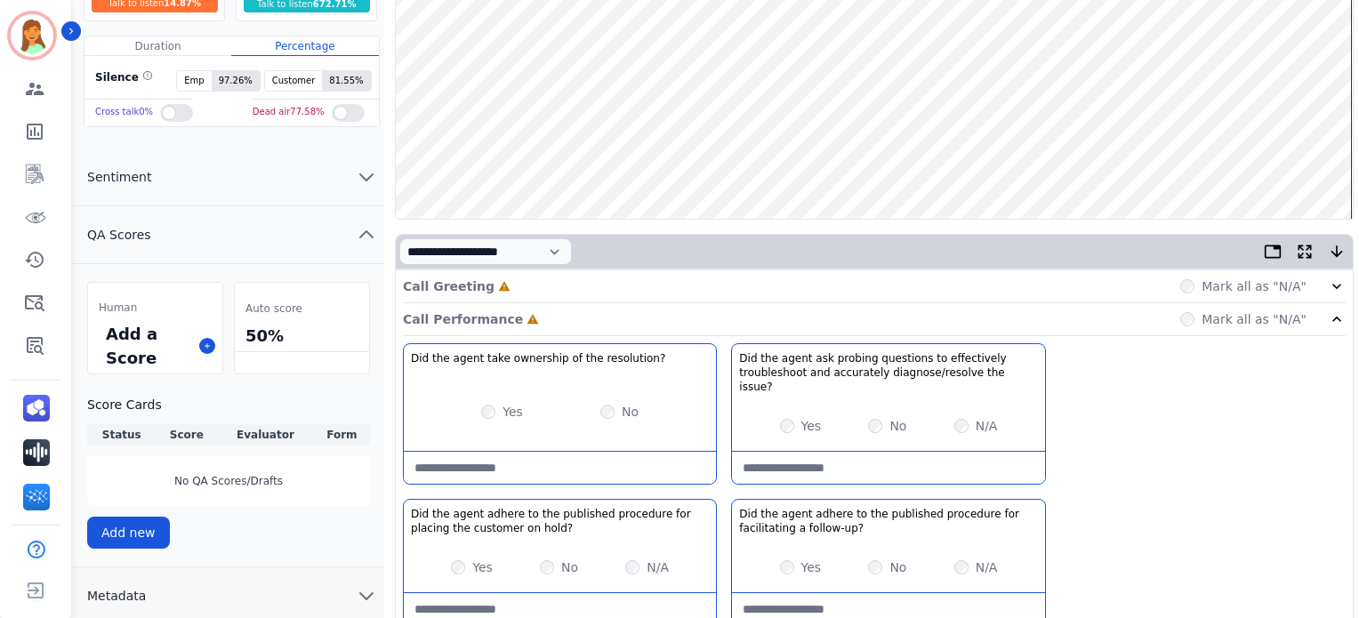
click at [506, 293] on div "Call Greeting Incomplete Mark all as "N/A"" at bounding box center [874, 286] width 943 height 33
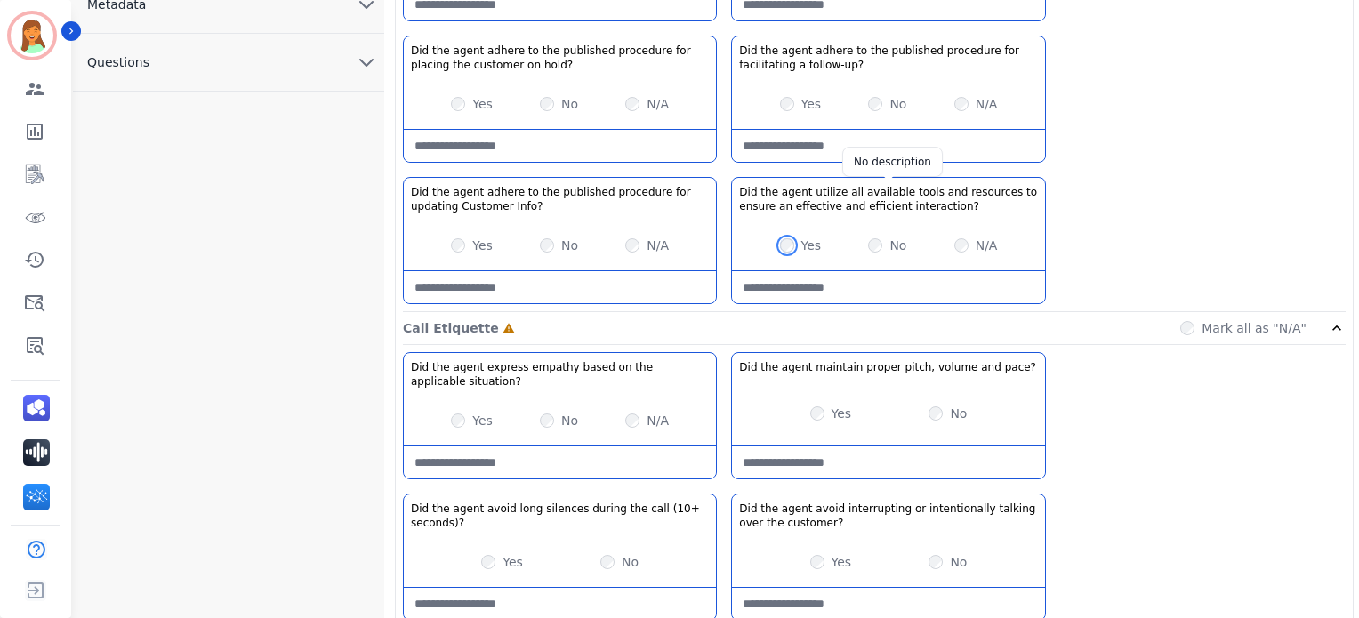
scroll to position [907, 0]
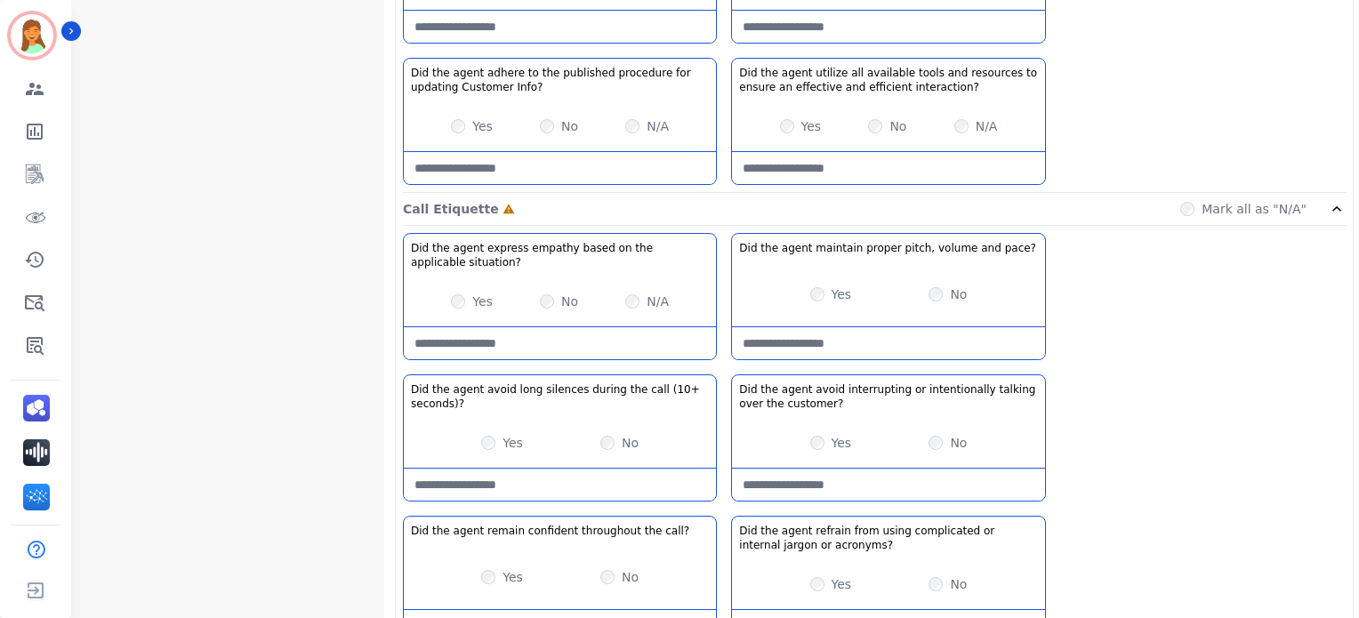
click at [555, 293] on div "No" at bounding box center [559, 302] width 38 height 18
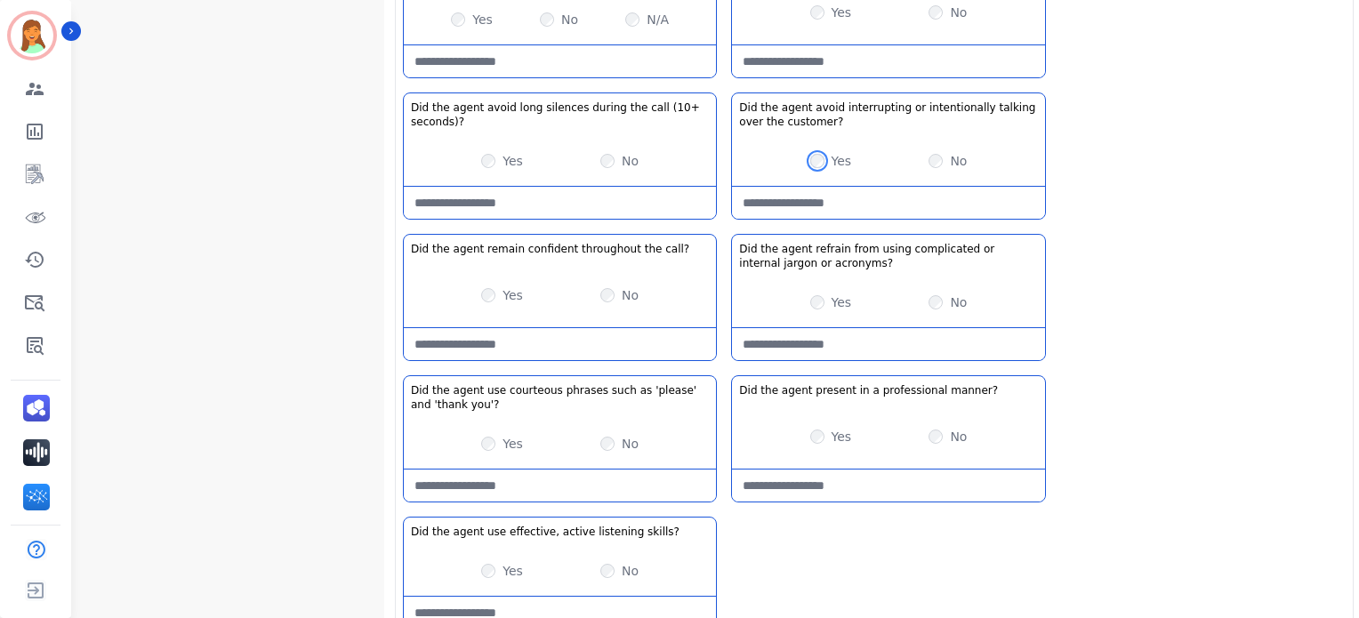
scroll to position [1235, 0]
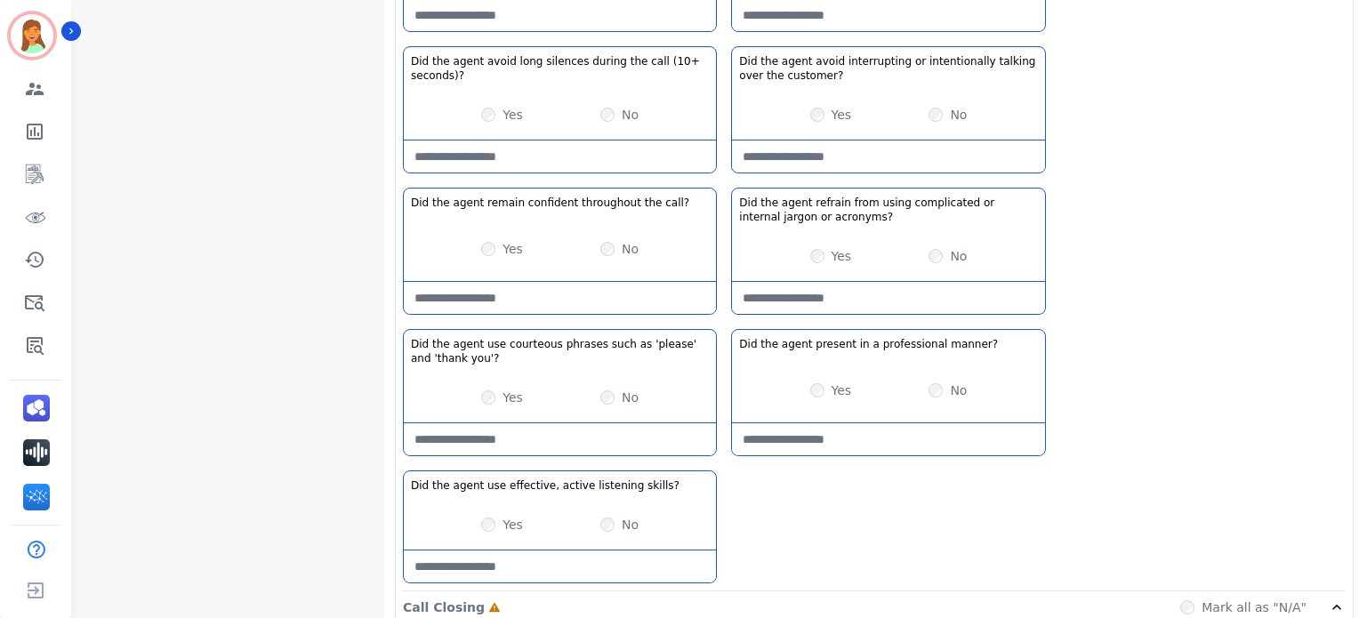
click at [615, 240] on div "No" at bounding box center [620, 249] width 38 height 18
click at [942, 247] on div "No" at bounding box center [948, 256] width 38 height 18
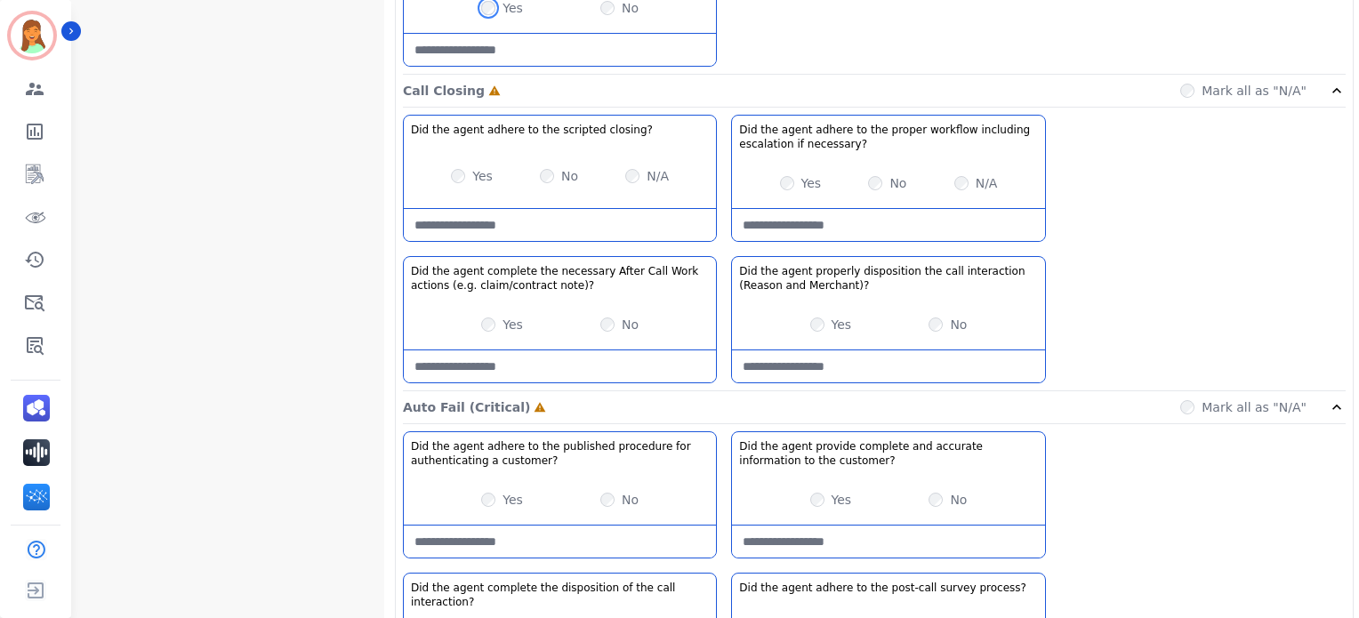
scroll to position [1763, 0]
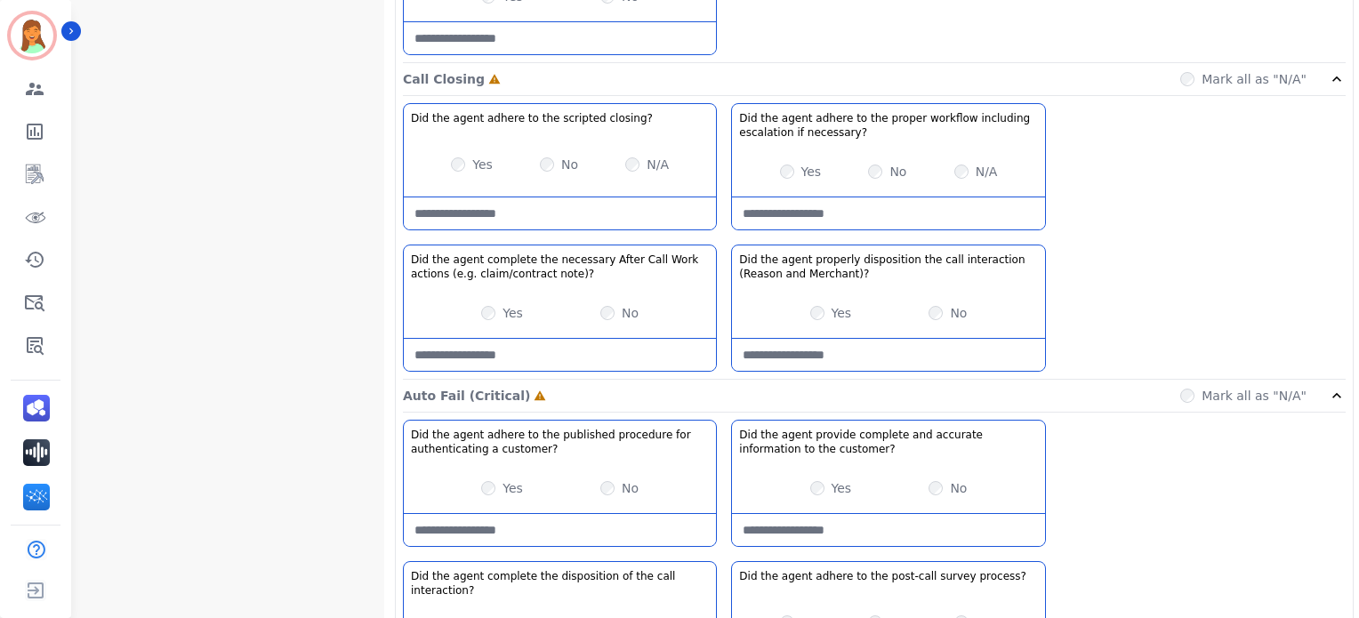
click at [478, 156] on label "Yes" at bounding box center [482, 165] width 20 height 18
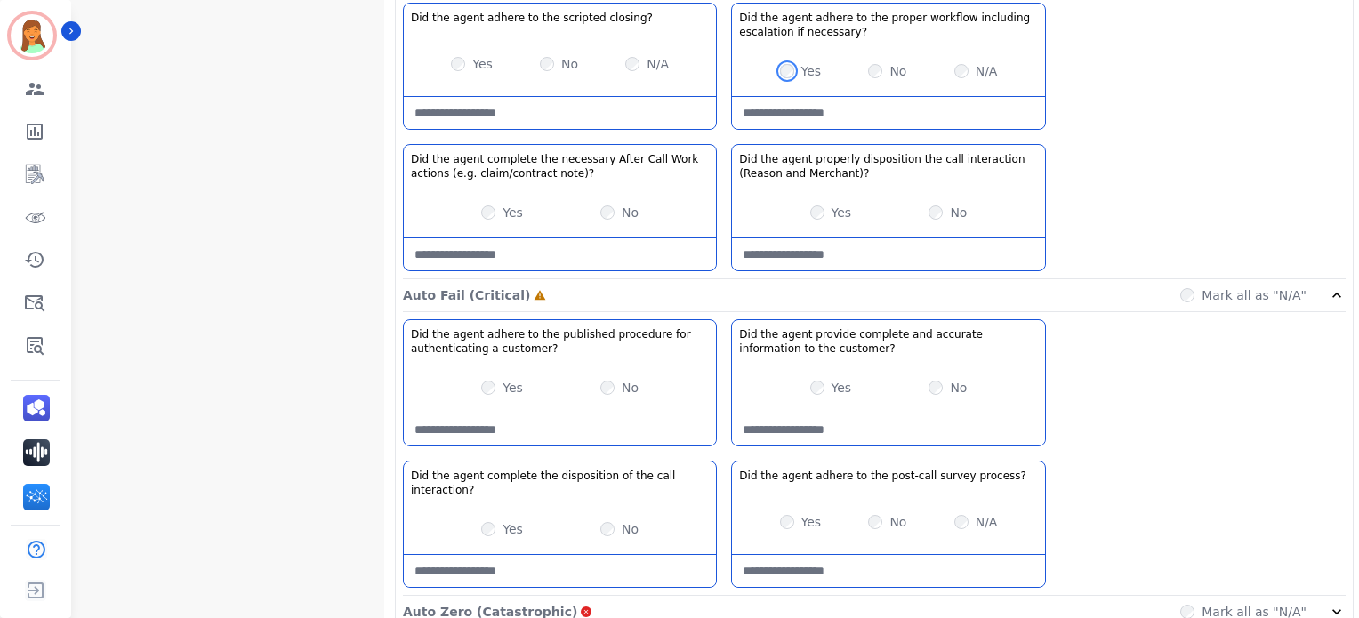
scroll to position [1804, 0]
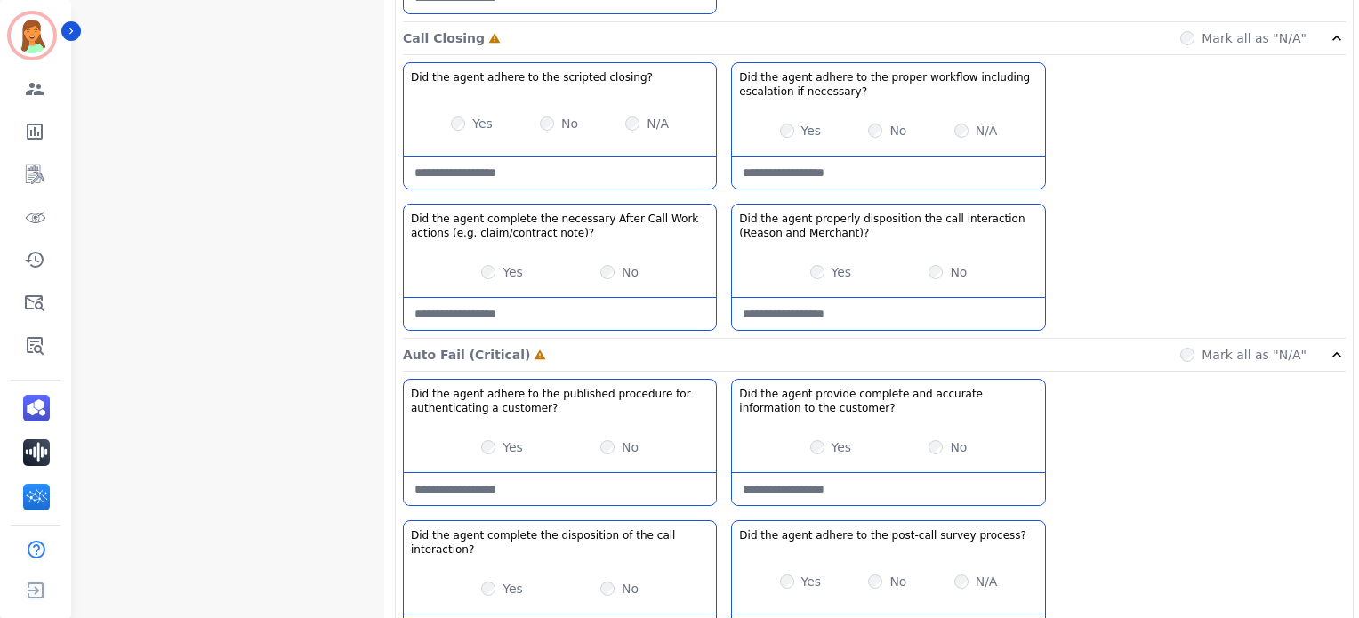
click at [609, 247] on div "Yes No" at bounding box center [560, 272] width 312 height 50
click at [603, 263] on div "No" at bounding box center [620, 272] width 38 height 18
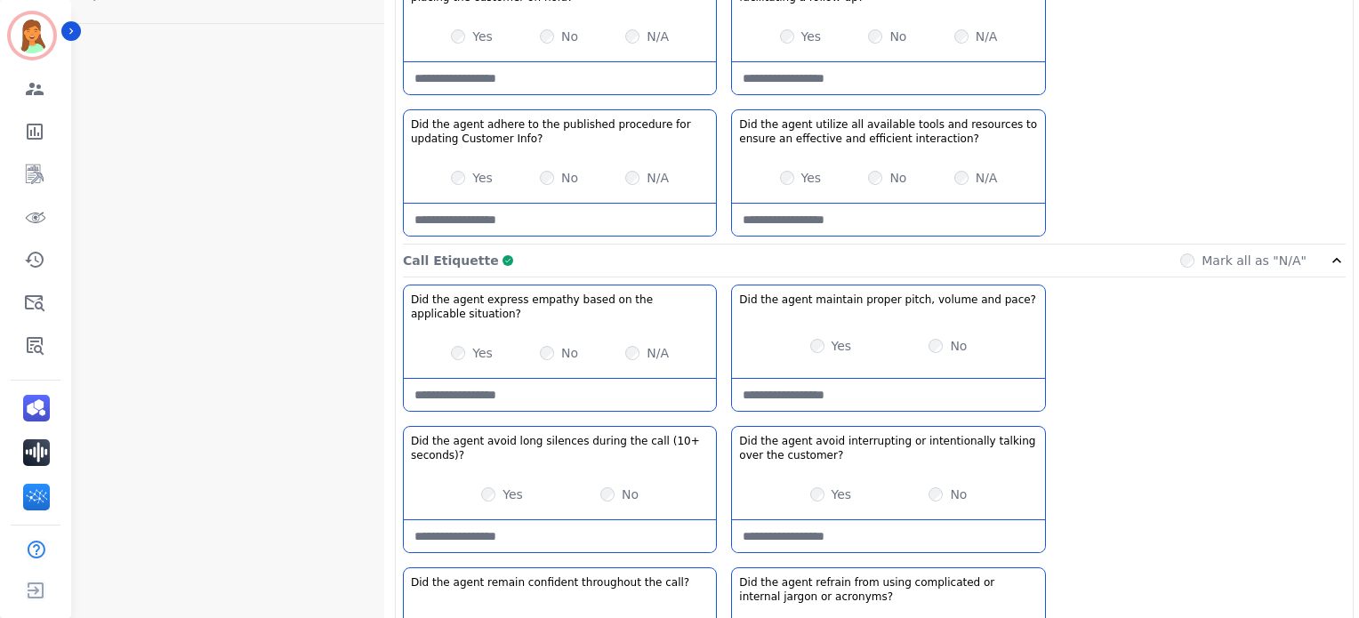
scroll to position [381, 0]
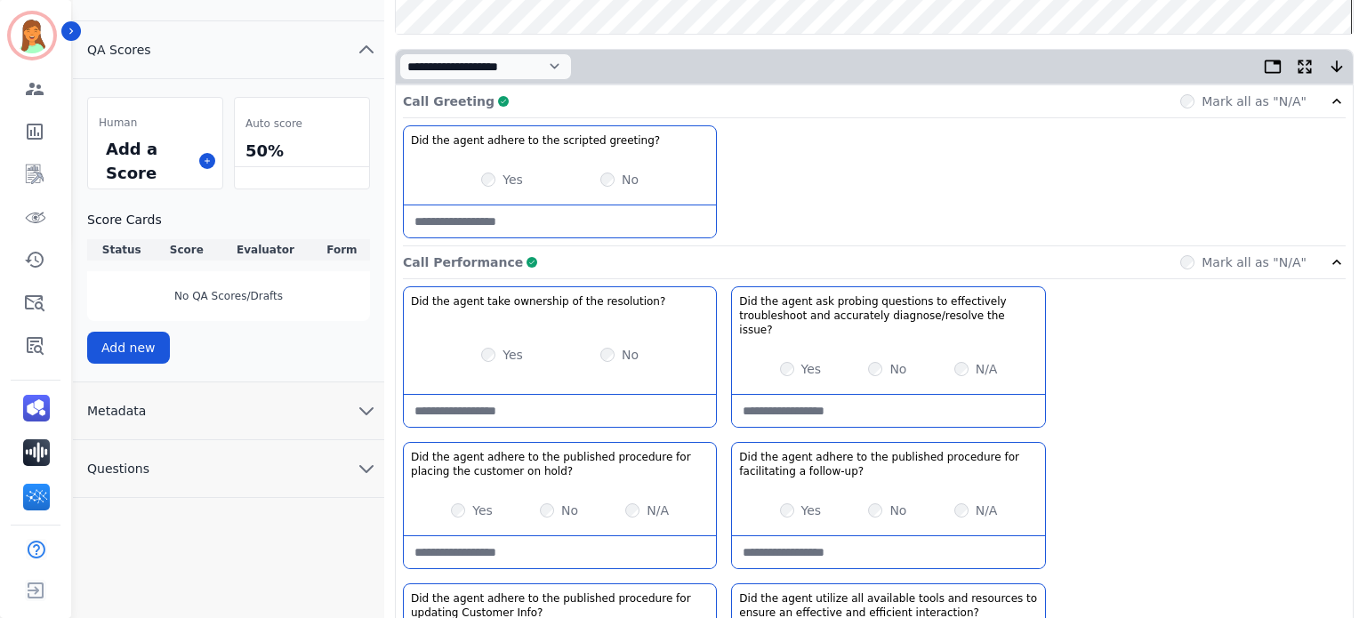
click at [374, 411] on icon "chevron down" at bounding box center [366, 410] width 21 height 21
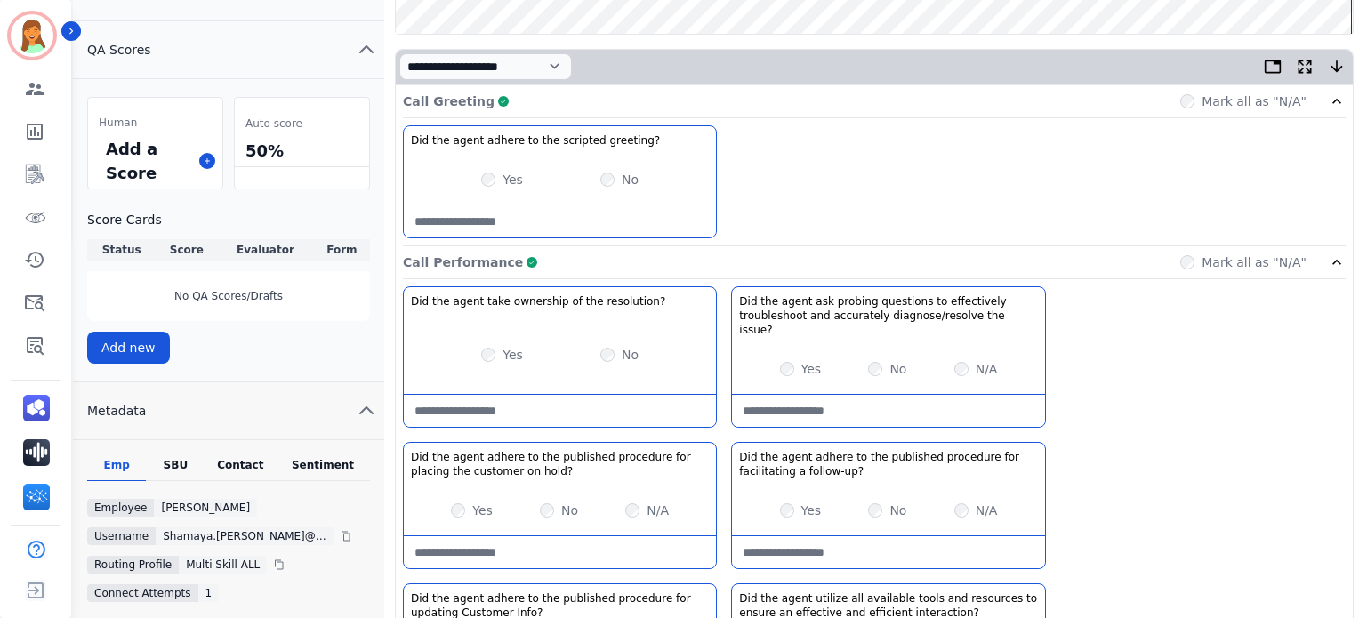
scroll to position [499, 0]
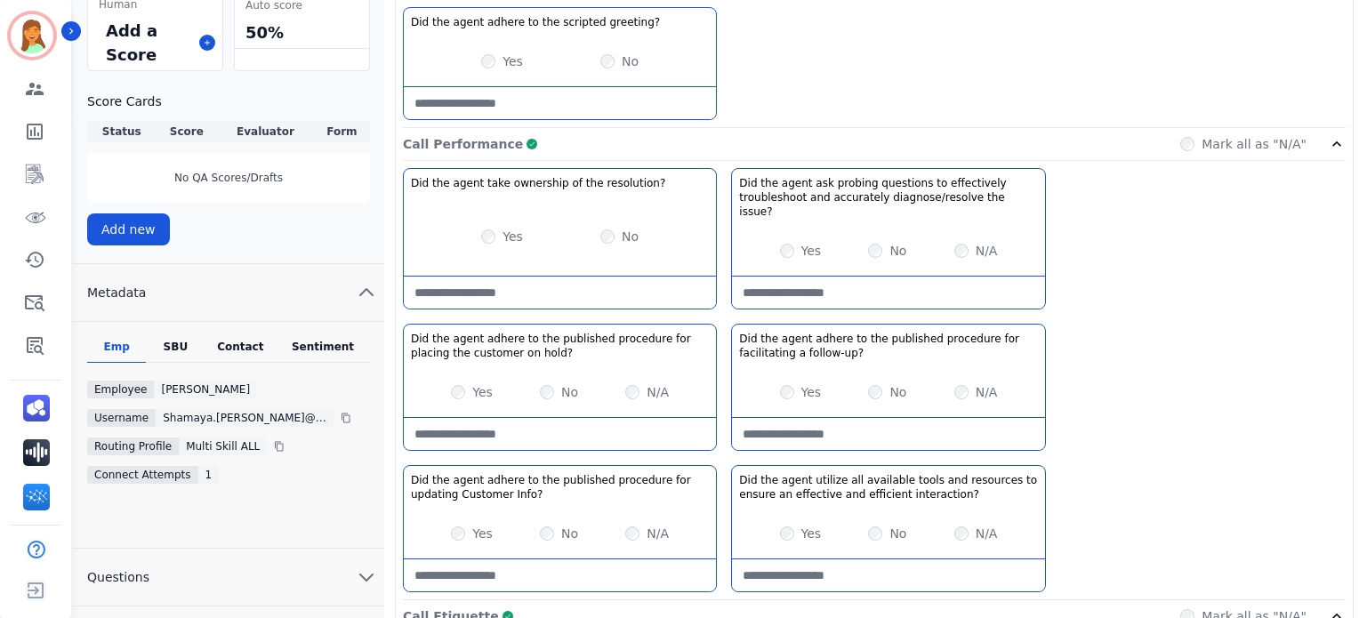
click at [242, 348] on div "Contact" at bounding box center [241, 351] width 71 height 23
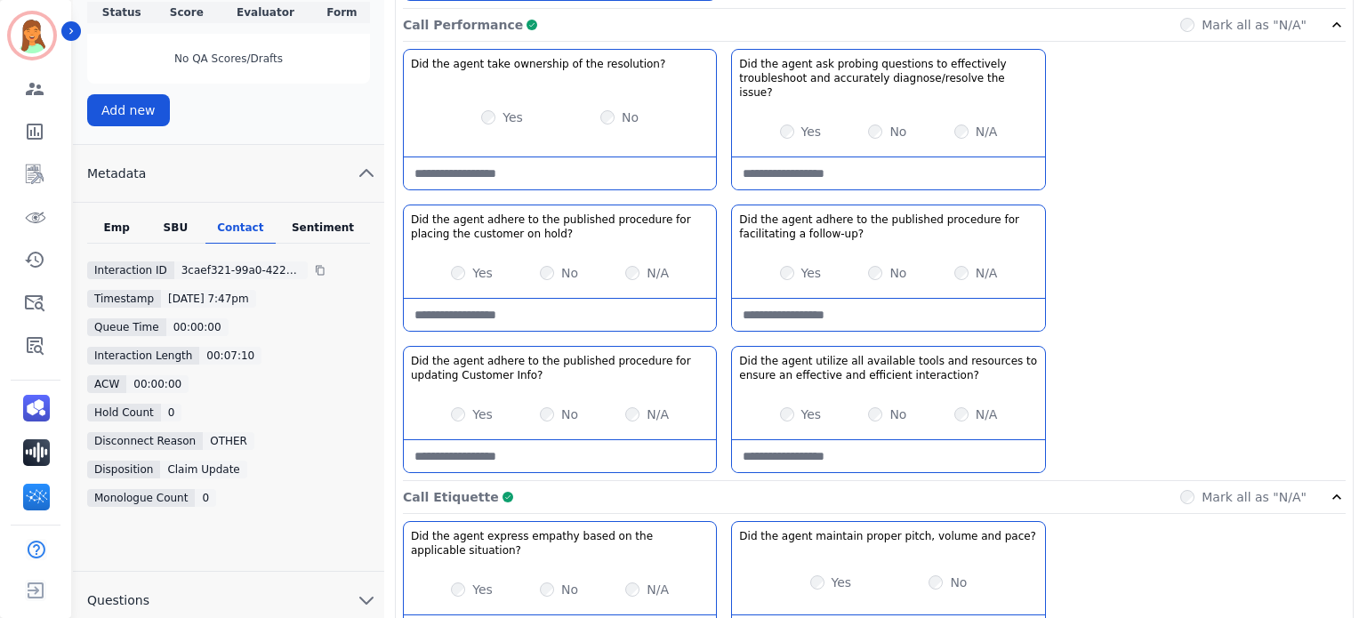
scroll to position [737, 0]
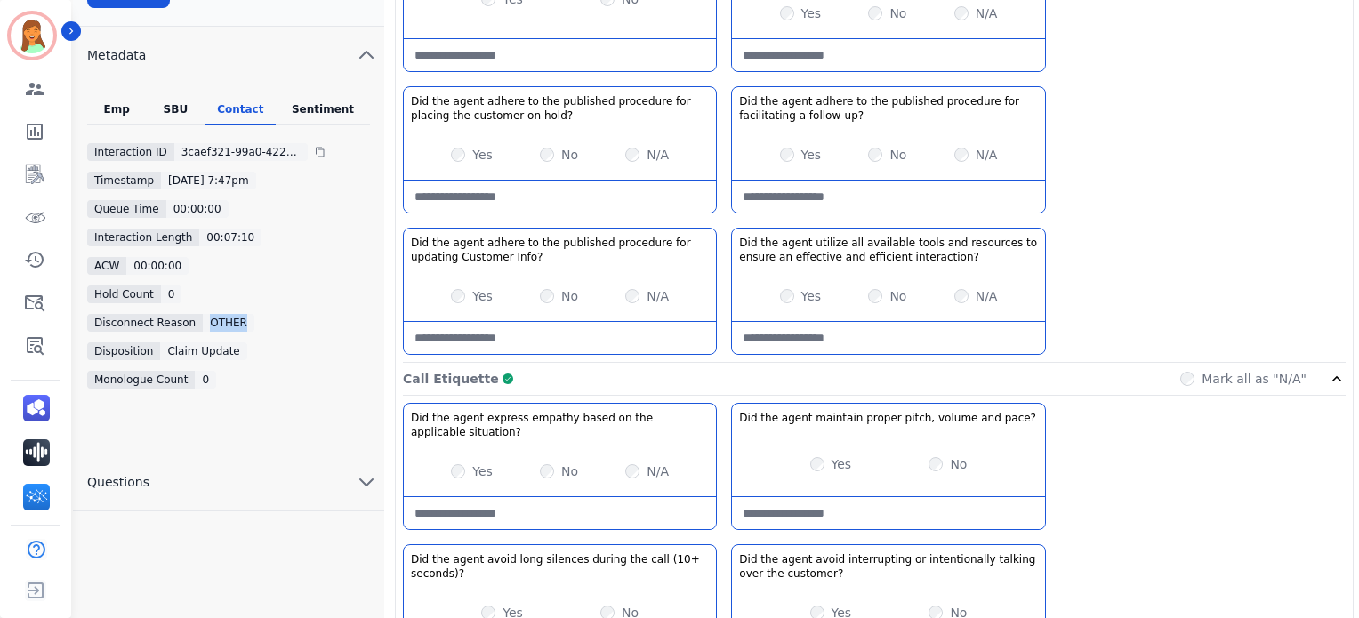
drag, startPoint x: 242, startPoint y: 325, endPoint x: 197, endPoint y: 319, distance: 45.7
click at [203, 319] on div "OTHER" at bounding box center [286, 323] width 167 height 18
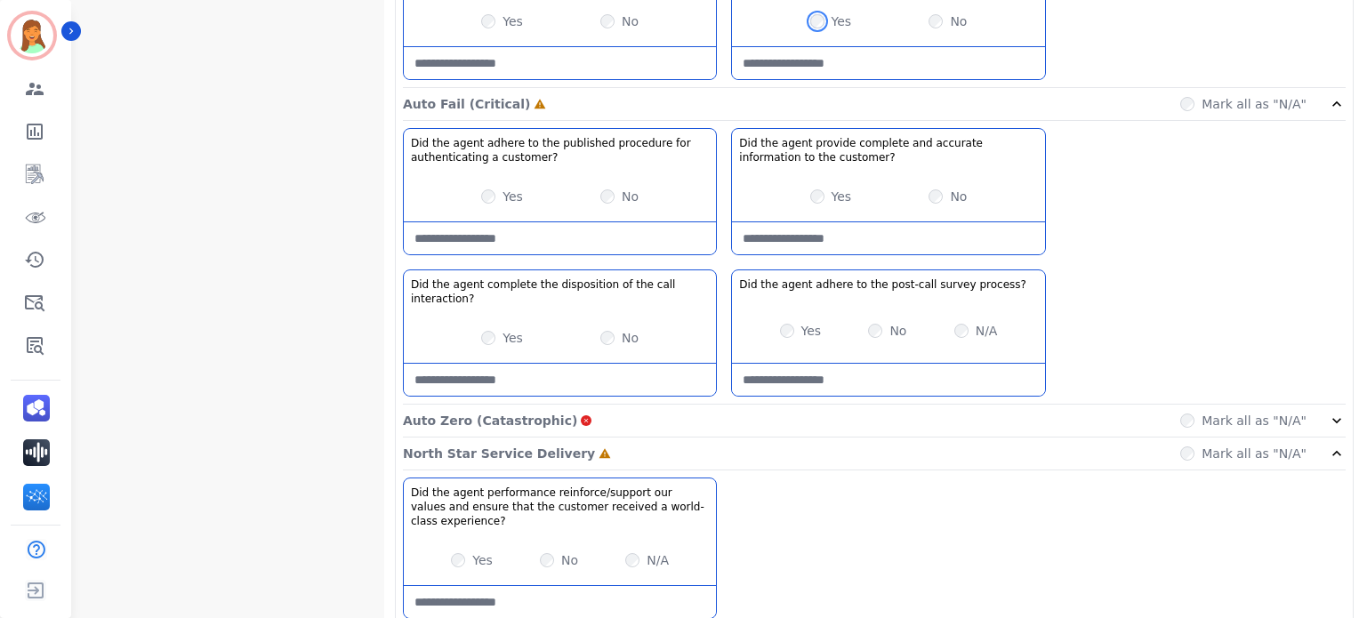
scroll to position [2085, 0]
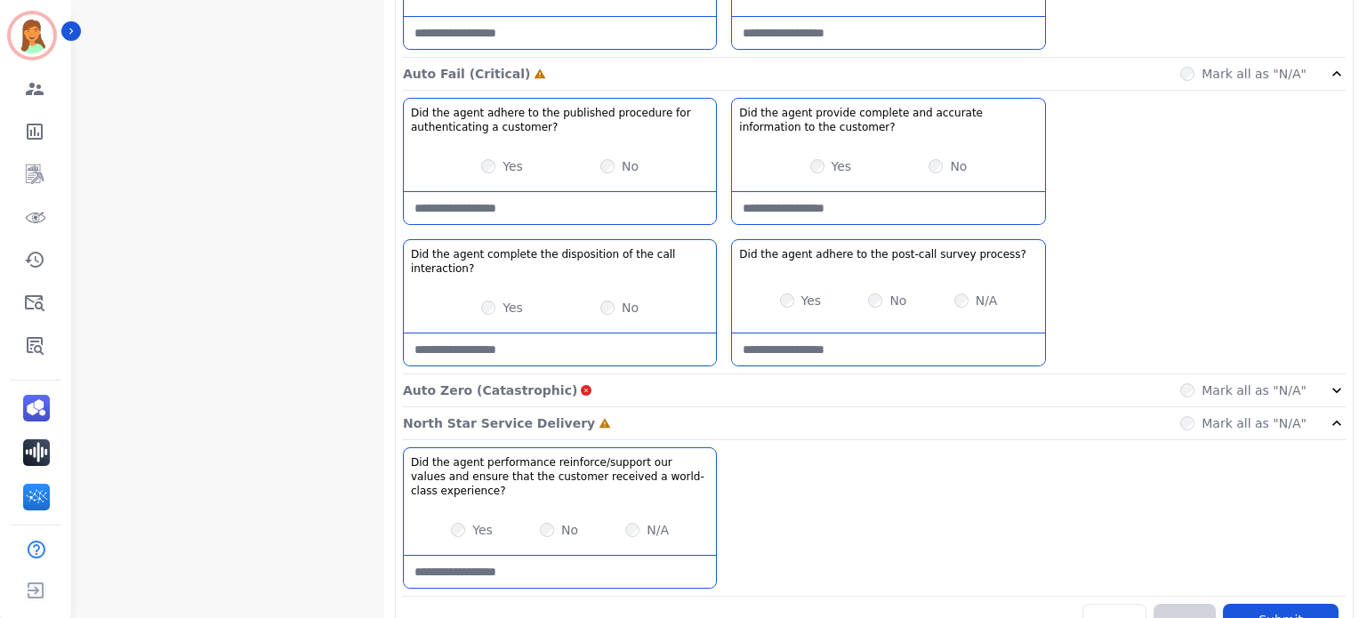
click at [530, 195] on customer\?-note at bounding box center [560, 208] width 312 height 32
click at [651, 375] on div "Auto Zero (Catastrophic) Mark all as "N/A"" at bounding box center [874, 391] width 943 height 33
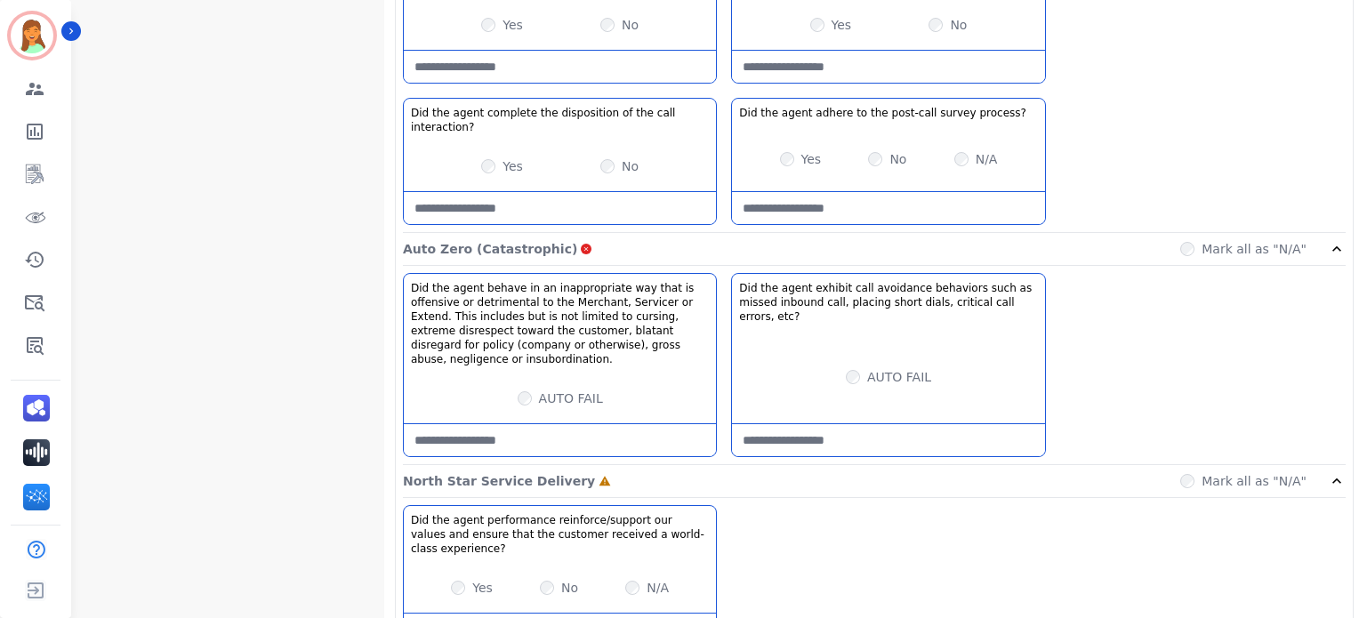
scroll to position [2271, 0]
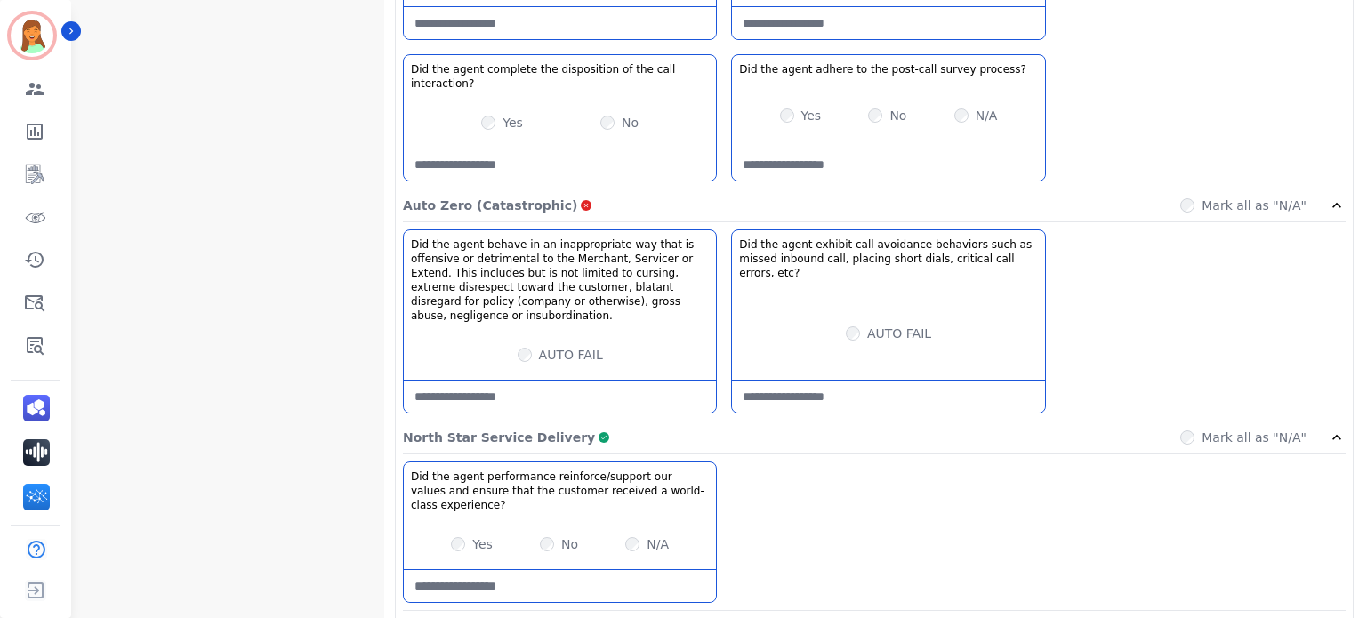
click at [519, 570] on experience\?-note at bounding box center [560, 586] width 312 height 32
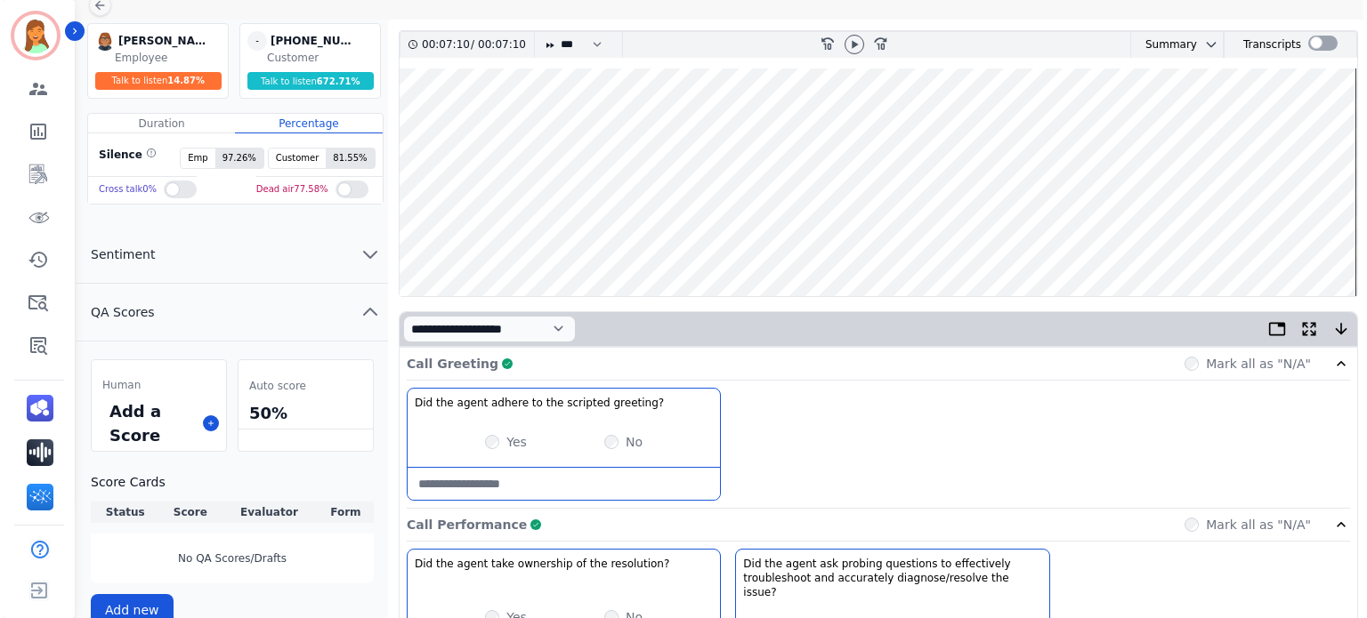
scroll to position [0, 0]
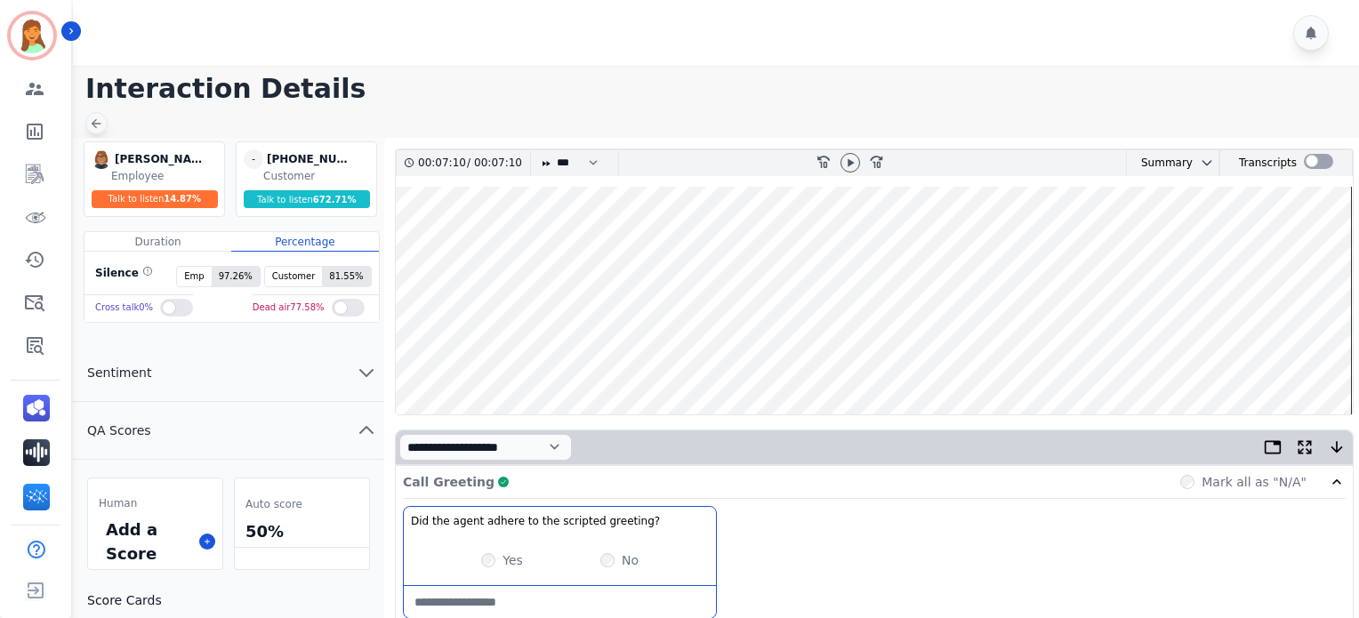
click at [94, 126] on icon at bounding box center [97, 124] width 10 height 10
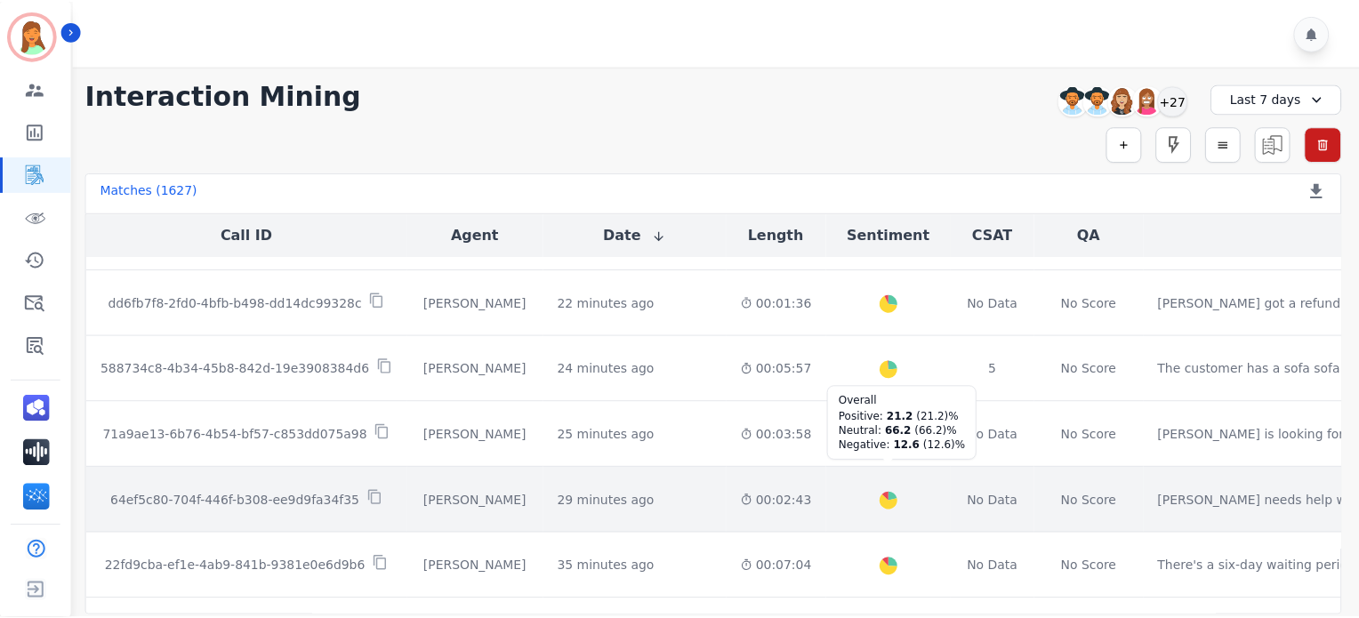
scroll to position [237, 0]
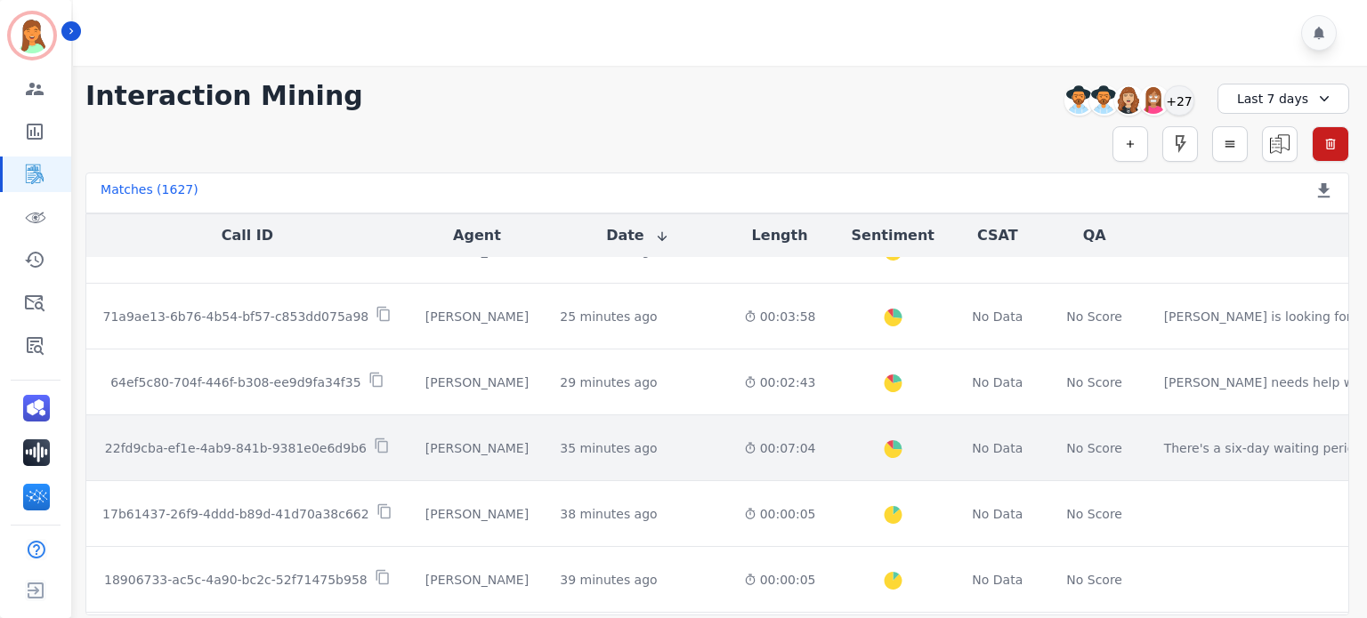
click at [744, 457] on div "00:07:04" at bounding box center [780, 449] width 72 height 18
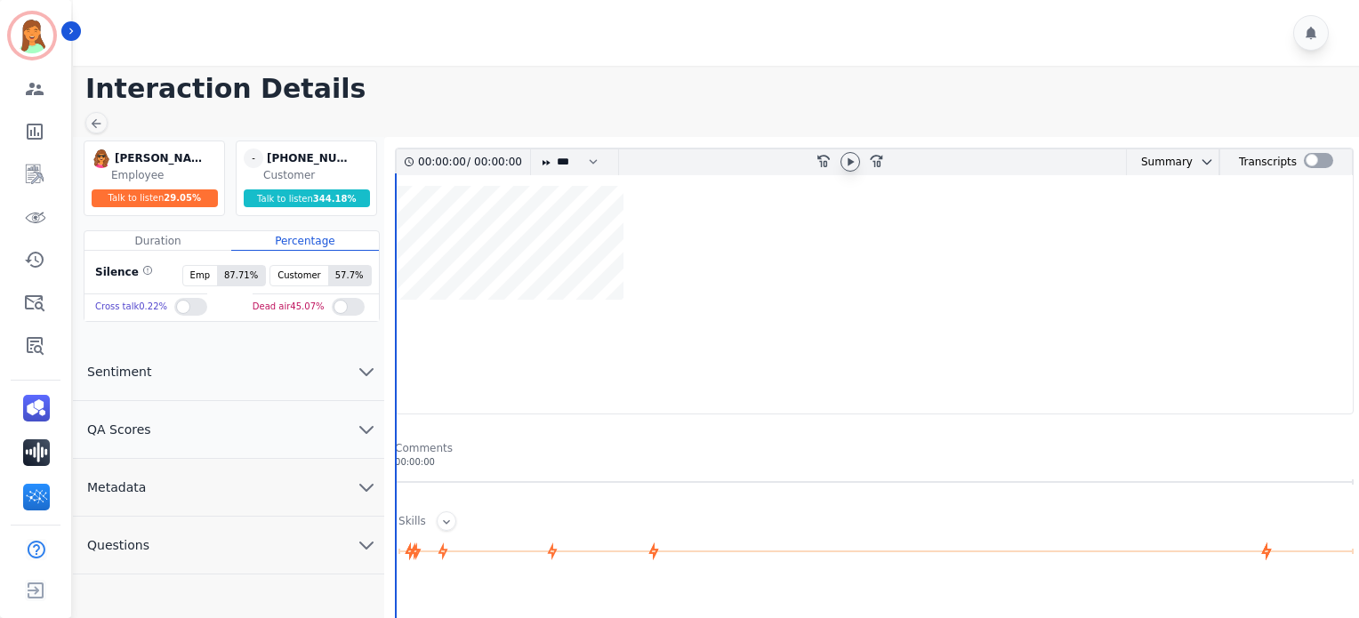
click at [850, 161] on icon at bounding box center [851, 161] width 6 height 8
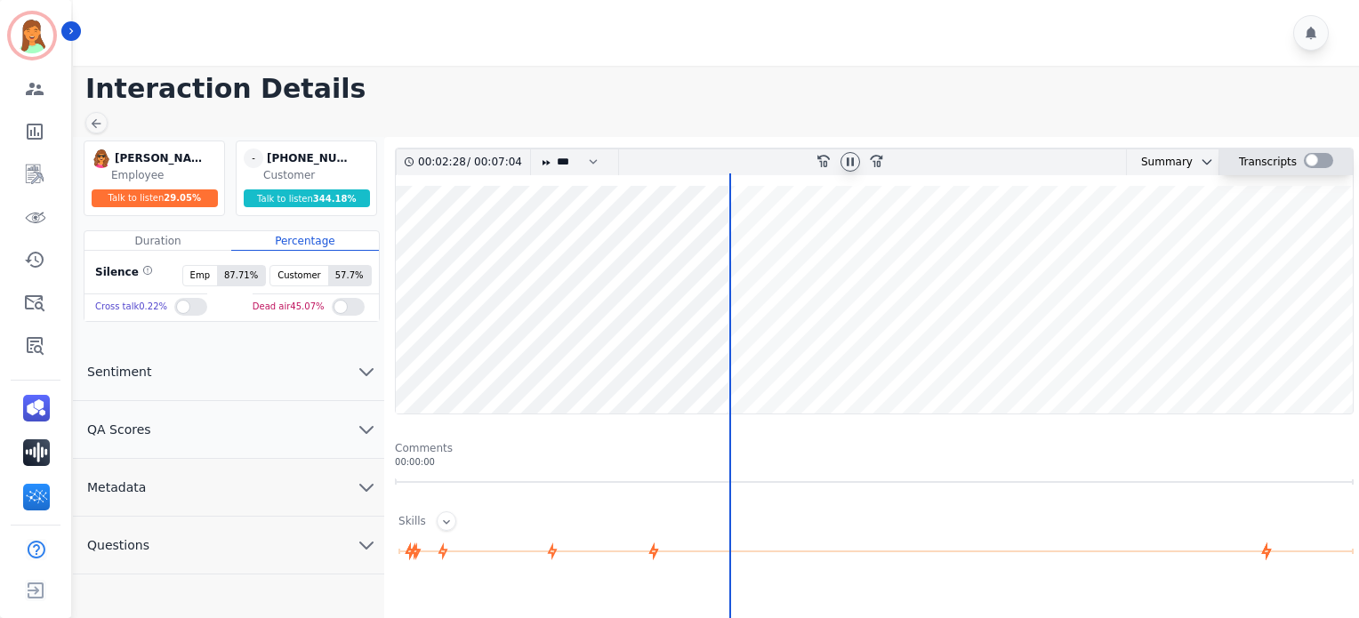
click at [1317, 165] on div at bounding box center [1318, 160] width 29 height 15
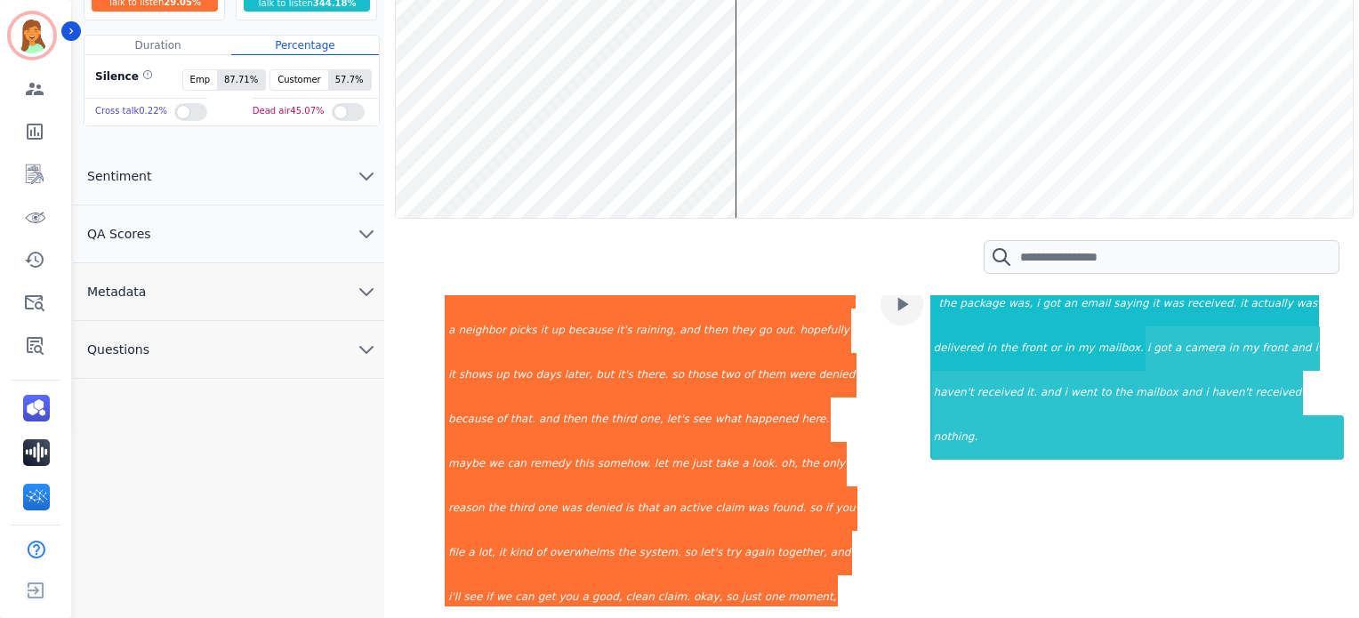
scroll to position [681, 0]
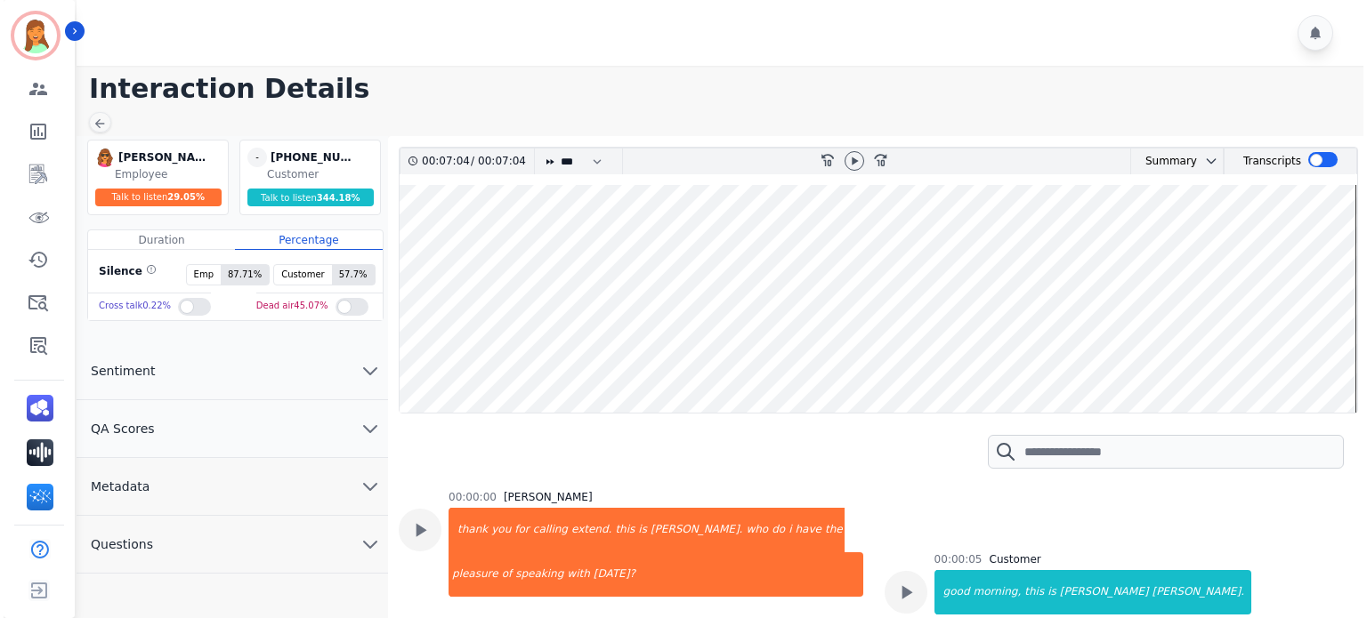
scroll to position [6258, 0]
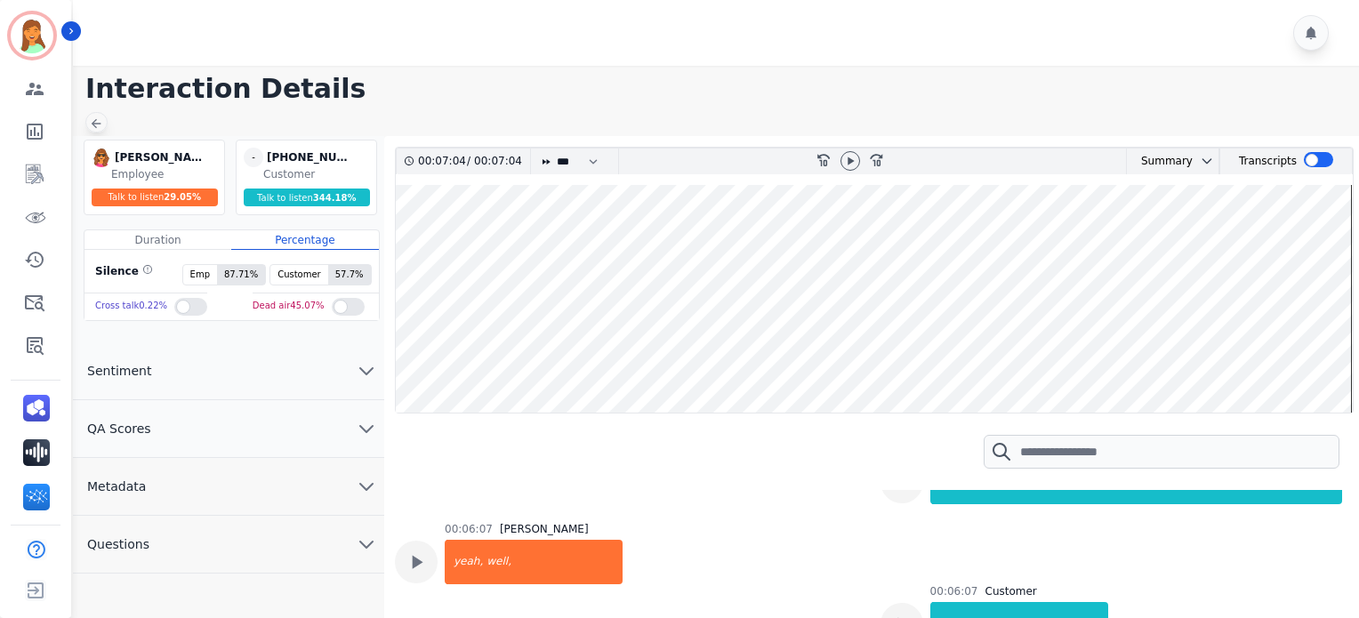
click at [87, 117] on div at bounding box center [96, 122] width 22 height 20
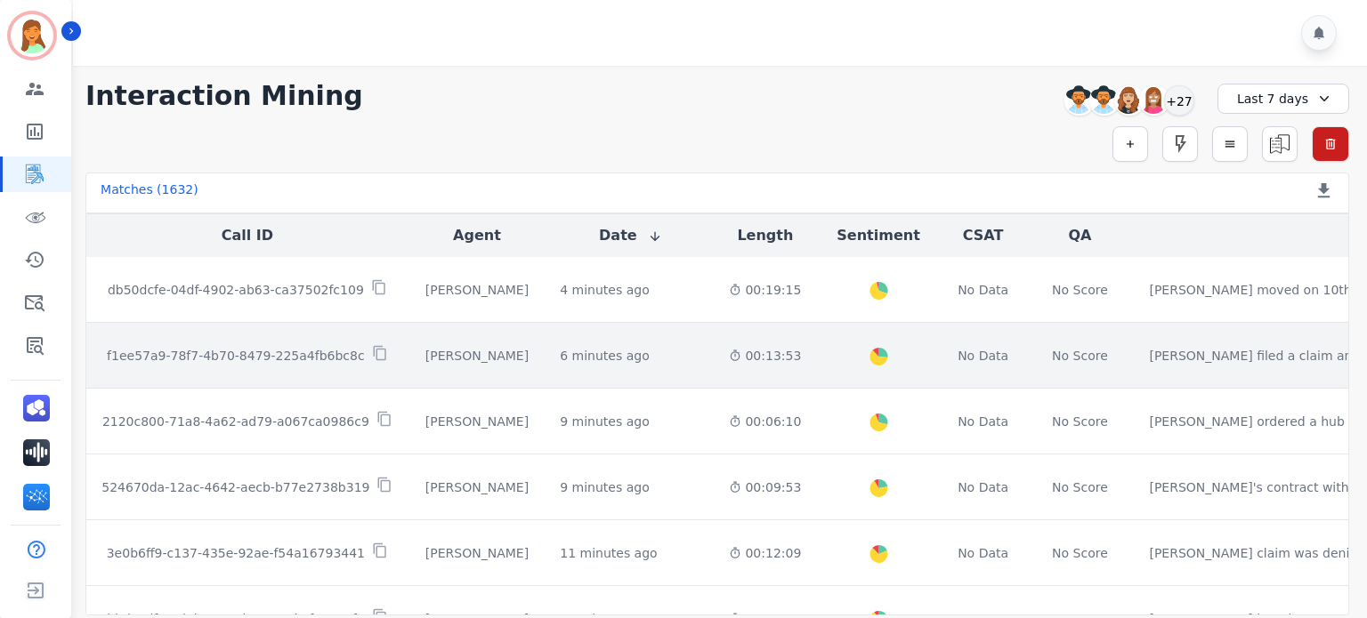
click at [545, 388] on td "6 minutes ago Start at: Wed, Oct 15th, 2025 - 9:52am" at bounding box center [629, 356] width 169 height 66
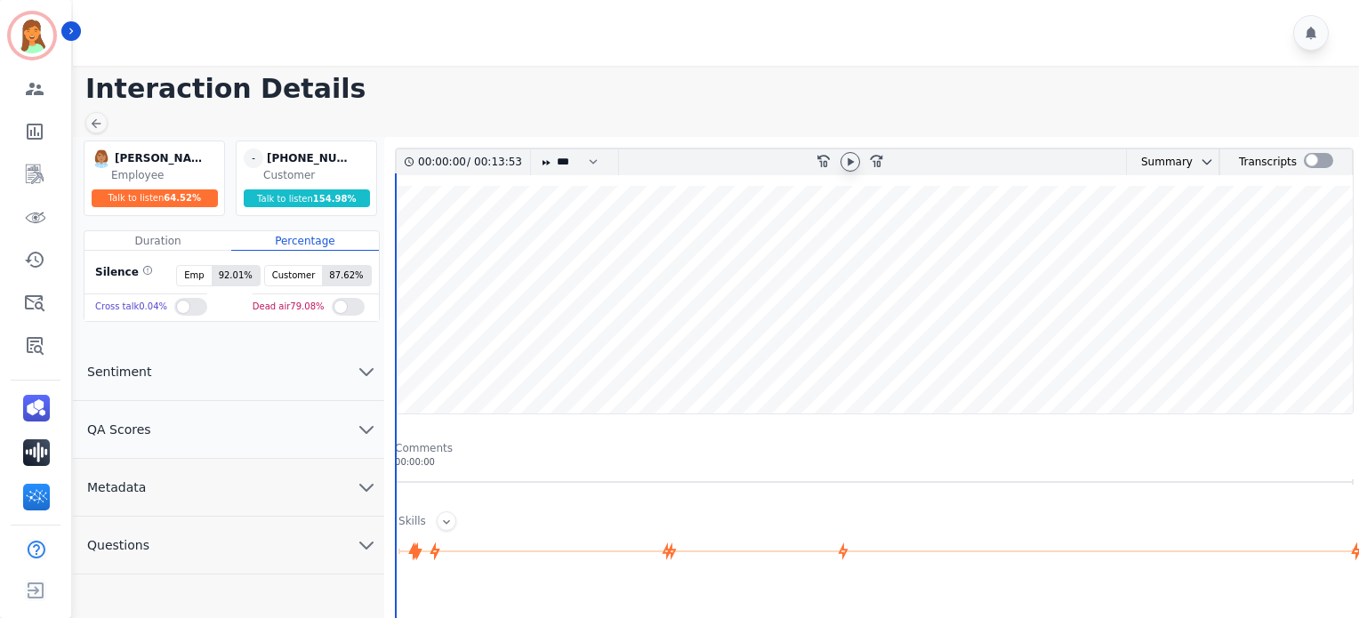
click at [849, 155] on icon at bounding box center [850, 162] width 14 height 14
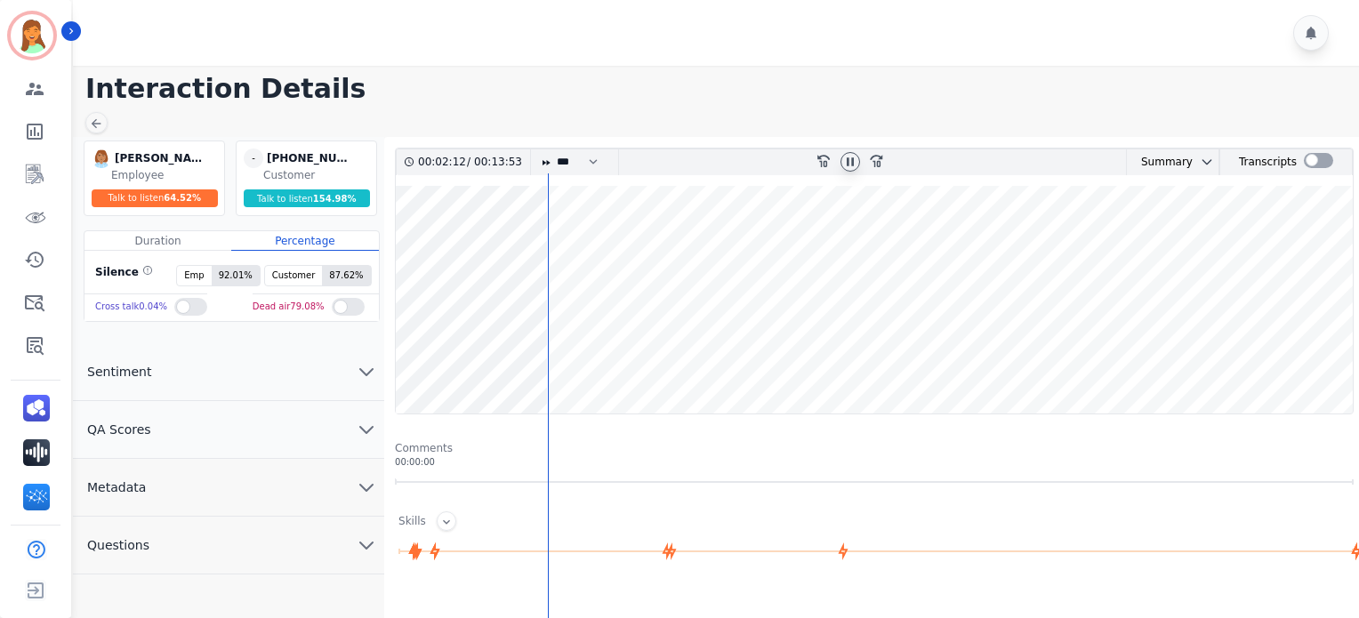
click at [587, 365] on wave at bounding box center [874, 300] width 957 height 228
click at [404, 357] on wave at bounding box center [874, 300] width 957 height 228
click at [851, 167] on icon at bounding box center [850, 162] width 14 height 14
click at [101, 124] on icon at bounding box center [96, 124] width 14 height 14
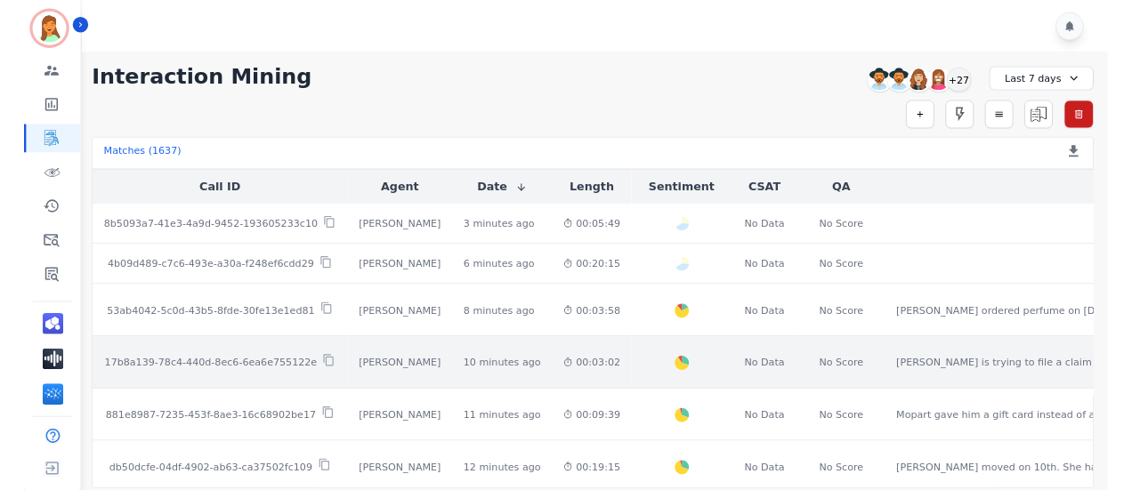
scroll to position [118, 0]
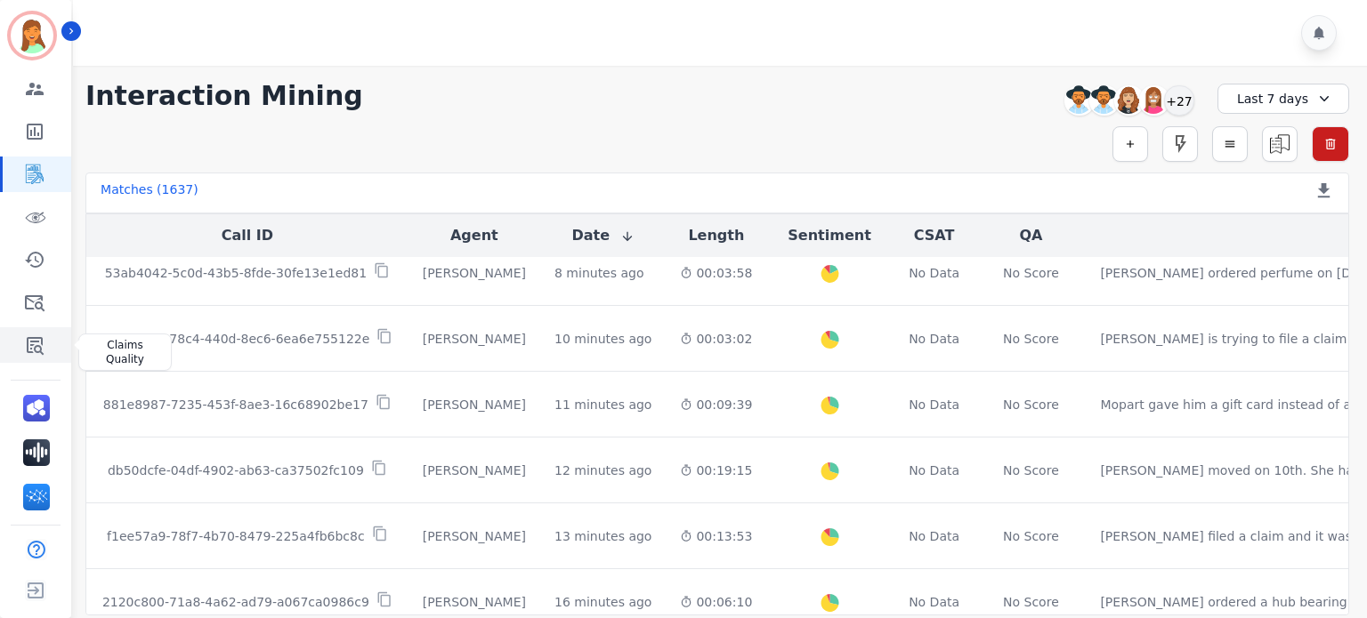
click at [28, 357] on link "Sidebar" at bounding box center [37, 345] width 69 height 36
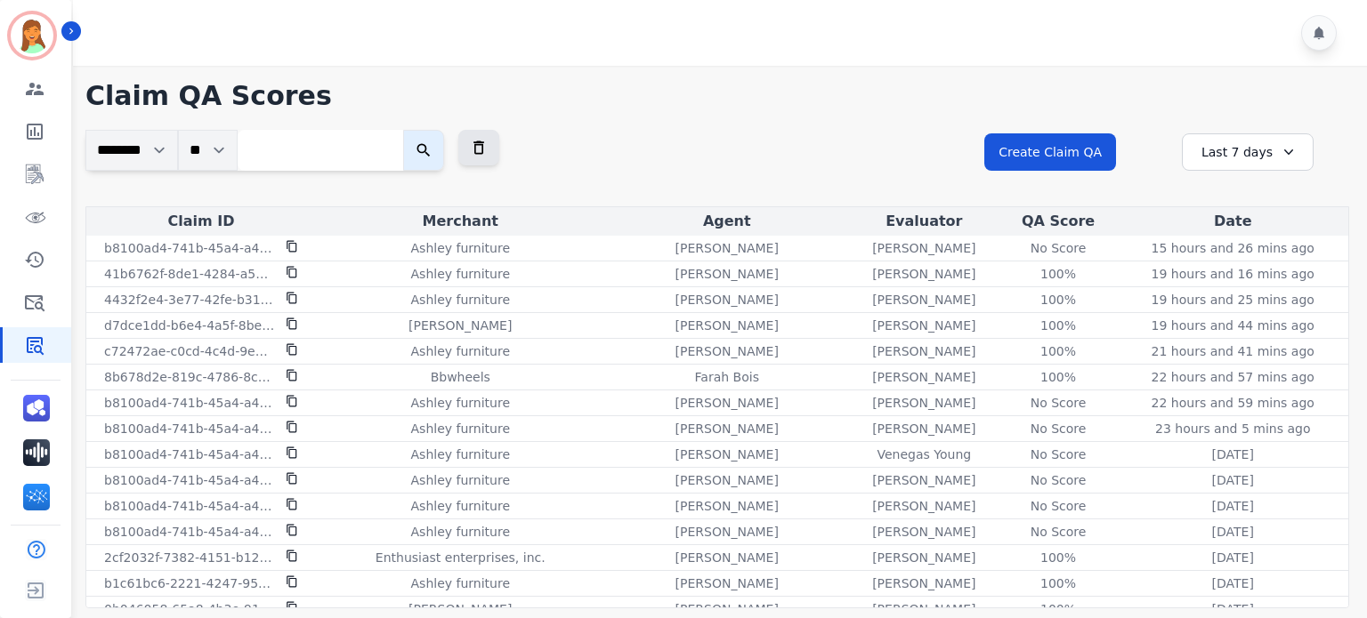
click at [1249, 147] on div "Last 7 days" at bounding box center [1248, 151] width 132 height 37
click at [1246, 238] on li "[DATE]" at bounding box center [1258, 239] width 89 height 18
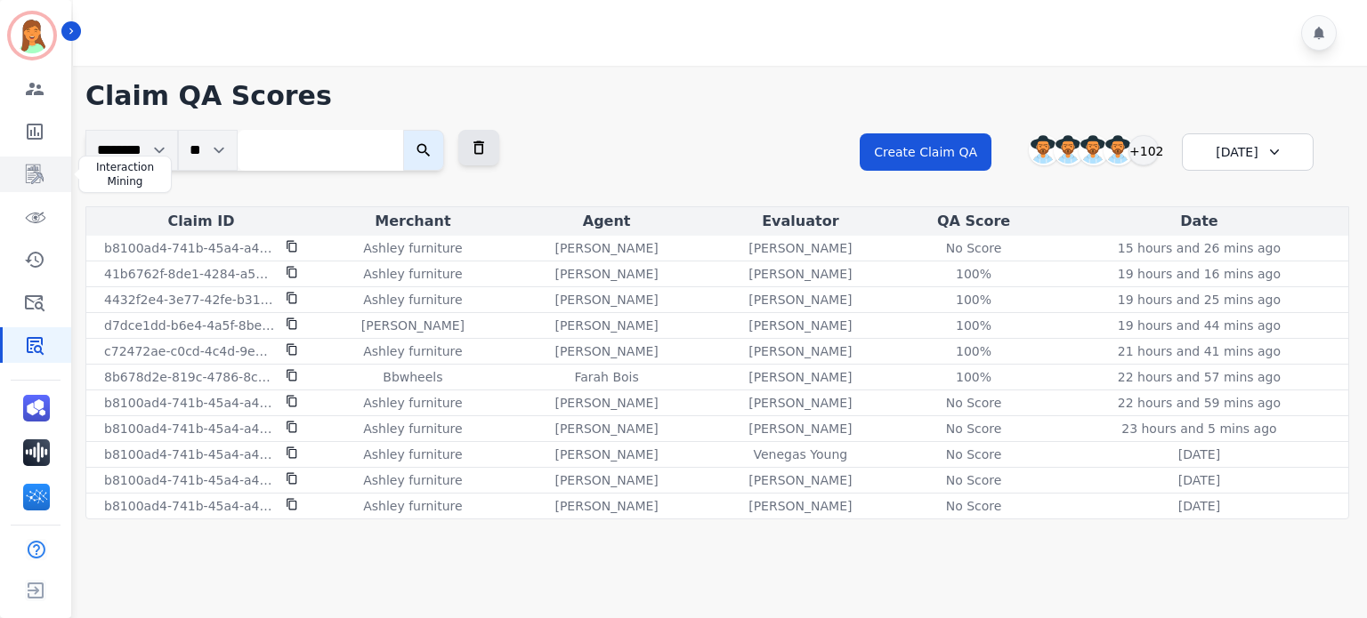
click at [35, 180] on icon "Sidebar" at bounding box center [35, 174] width 14 height 17
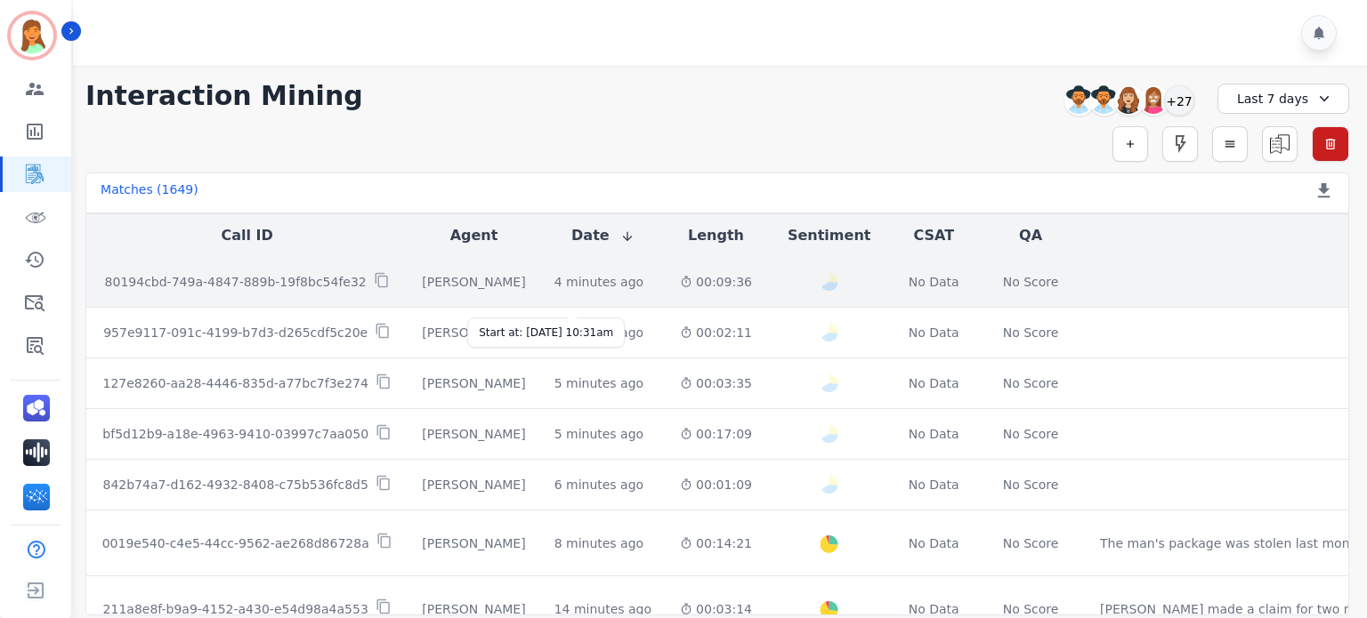
click at [556, 291] on div "4 minutes ago" at bounding box center [599, 282] width 90 height 18
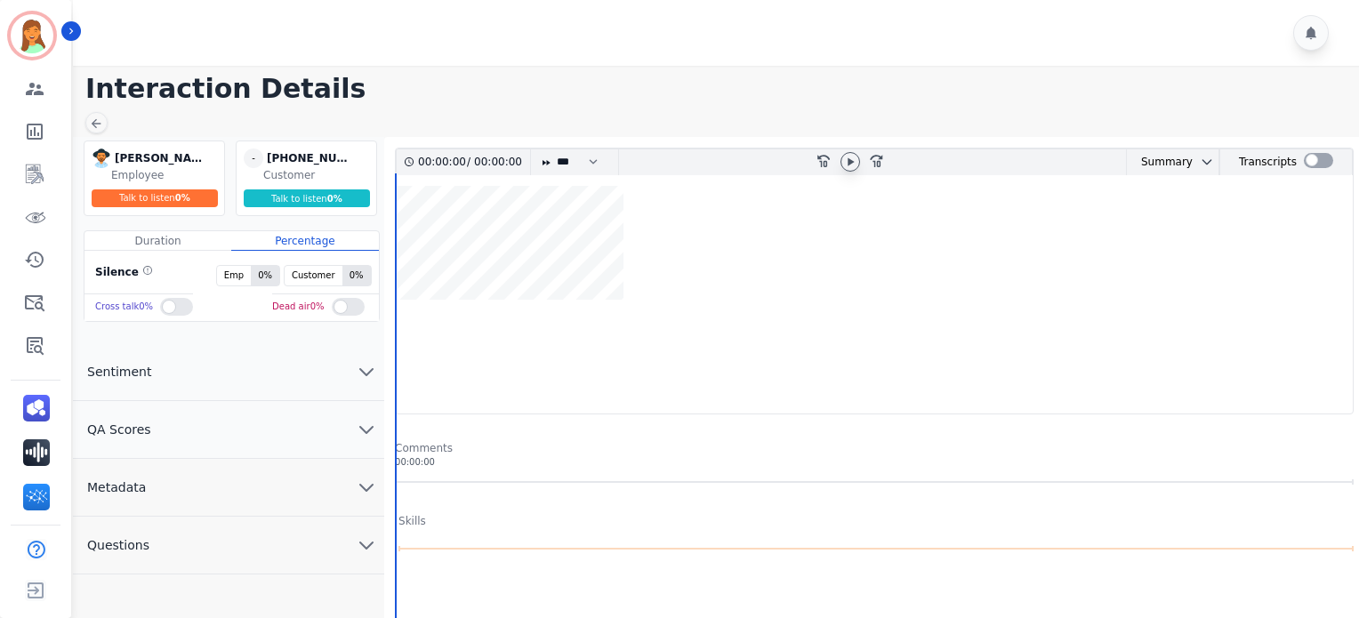
click at [843, 156] on icon at bounding box center [850, 162] width 14 height 14
click at [847, 168] on div at bounding box center [851, 162] width 20 height 20
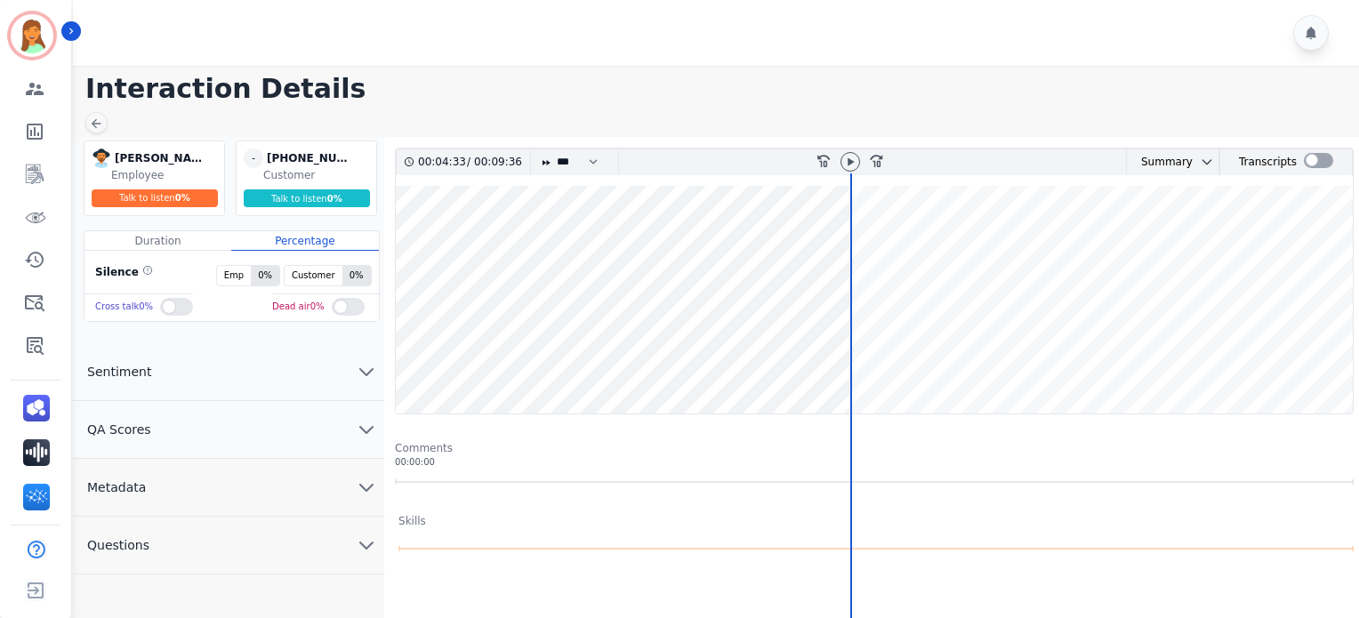
click at [875, 352] on wave at bounding box center [874, 300] width 957 height 228
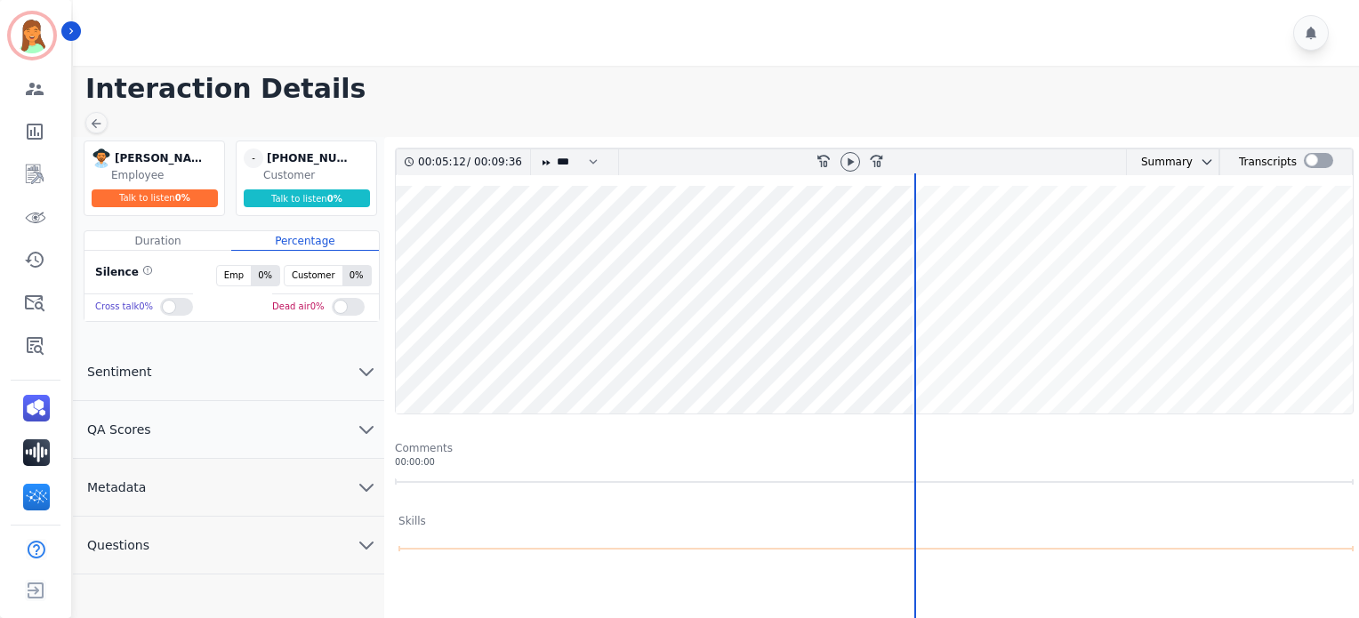
click at [1095, 360] on wave at bounding box center [874, 300] width 957 height 228
click at [851, 169] on div at bounding box center [851, 162] width 20 height 20
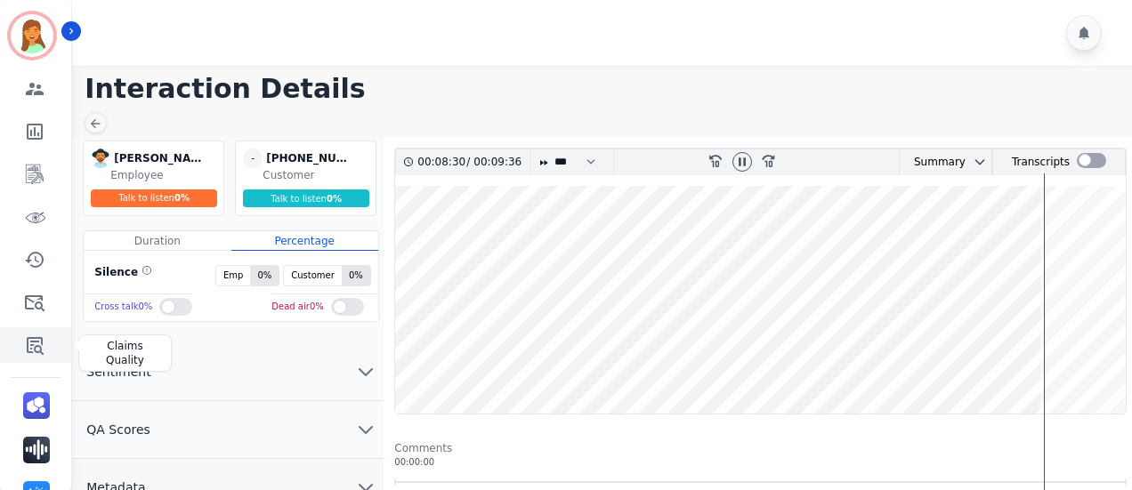
click at [38, 347] on icon "Sidebar" at bounding box center [34, 345] width 21 height 21
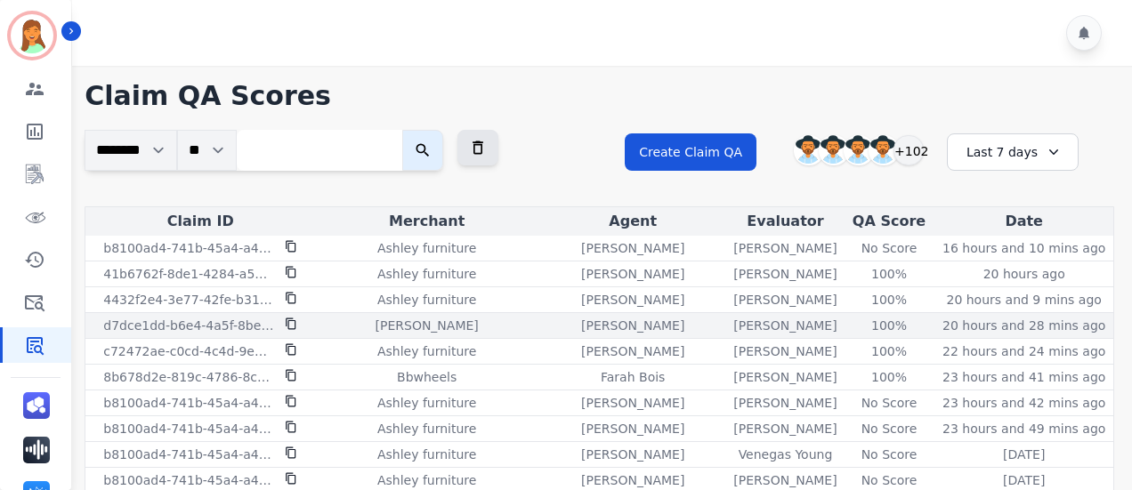
scroll to position [118, 0]
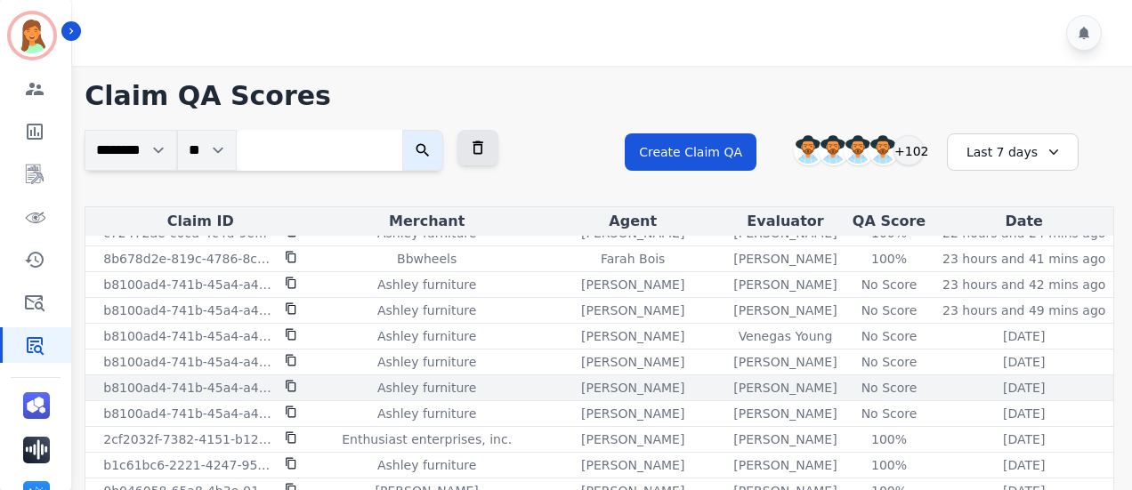
click at [291, 388] on icon at bounding box center [291, 387] width 10 height 12
